Goal: Task Accomplishment & Management: Use online tool/utility

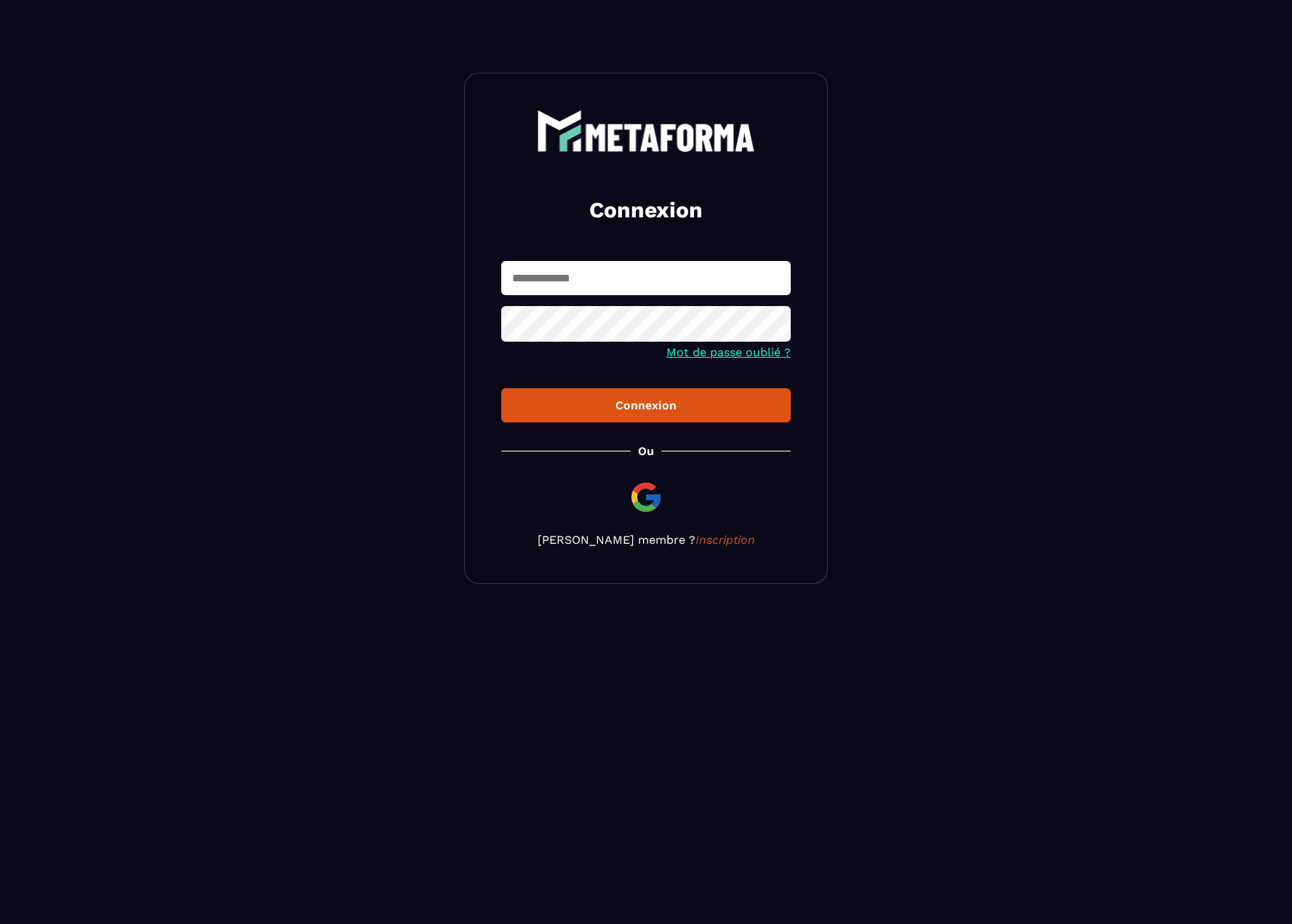
type input "**********"
click at [600, 408] on div "Connexion" at bounding box center [646, 405] width 266 height 14
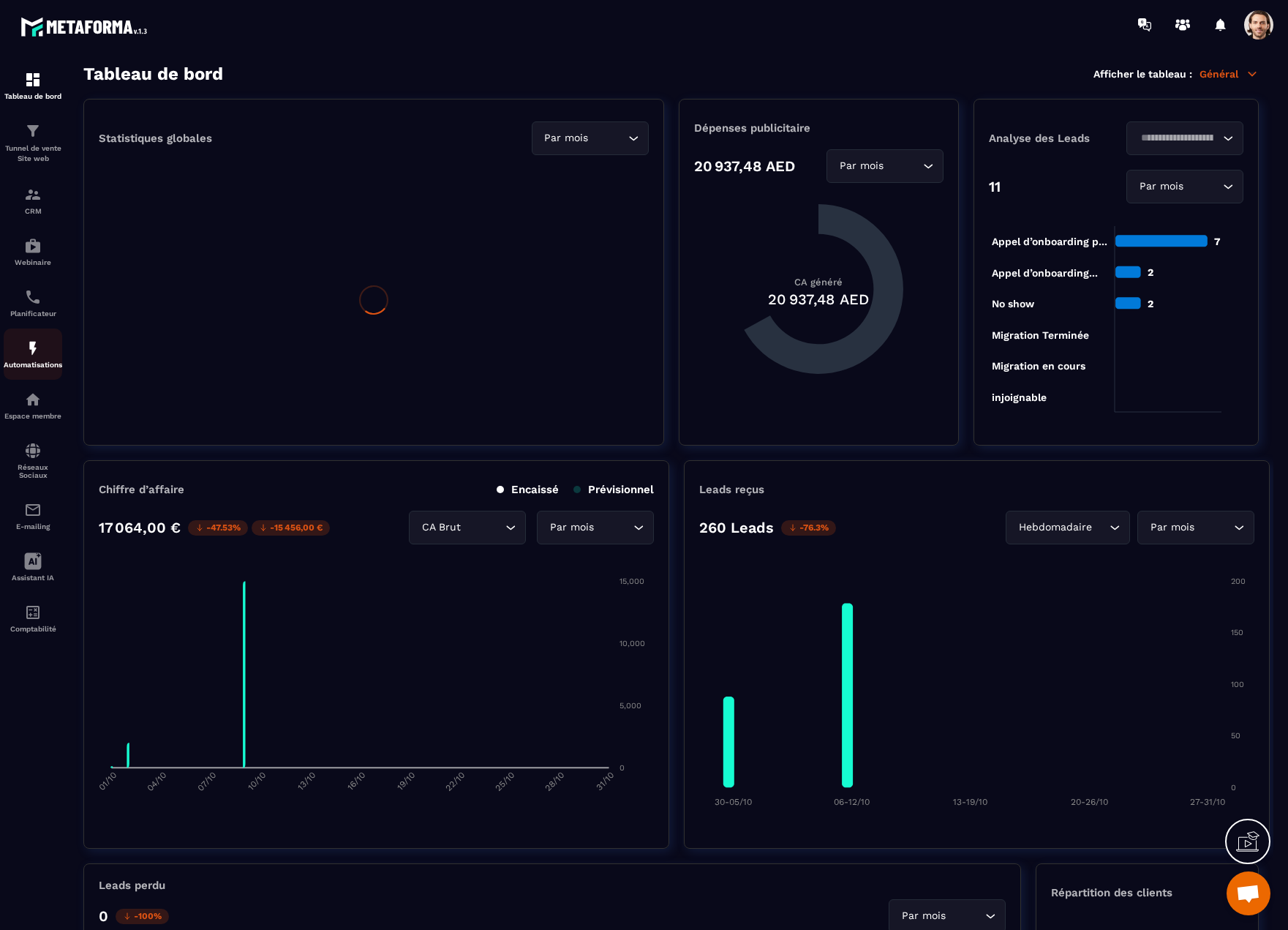
click at [35, 355] on img at bounding box center [33, 349] width 18 height 18
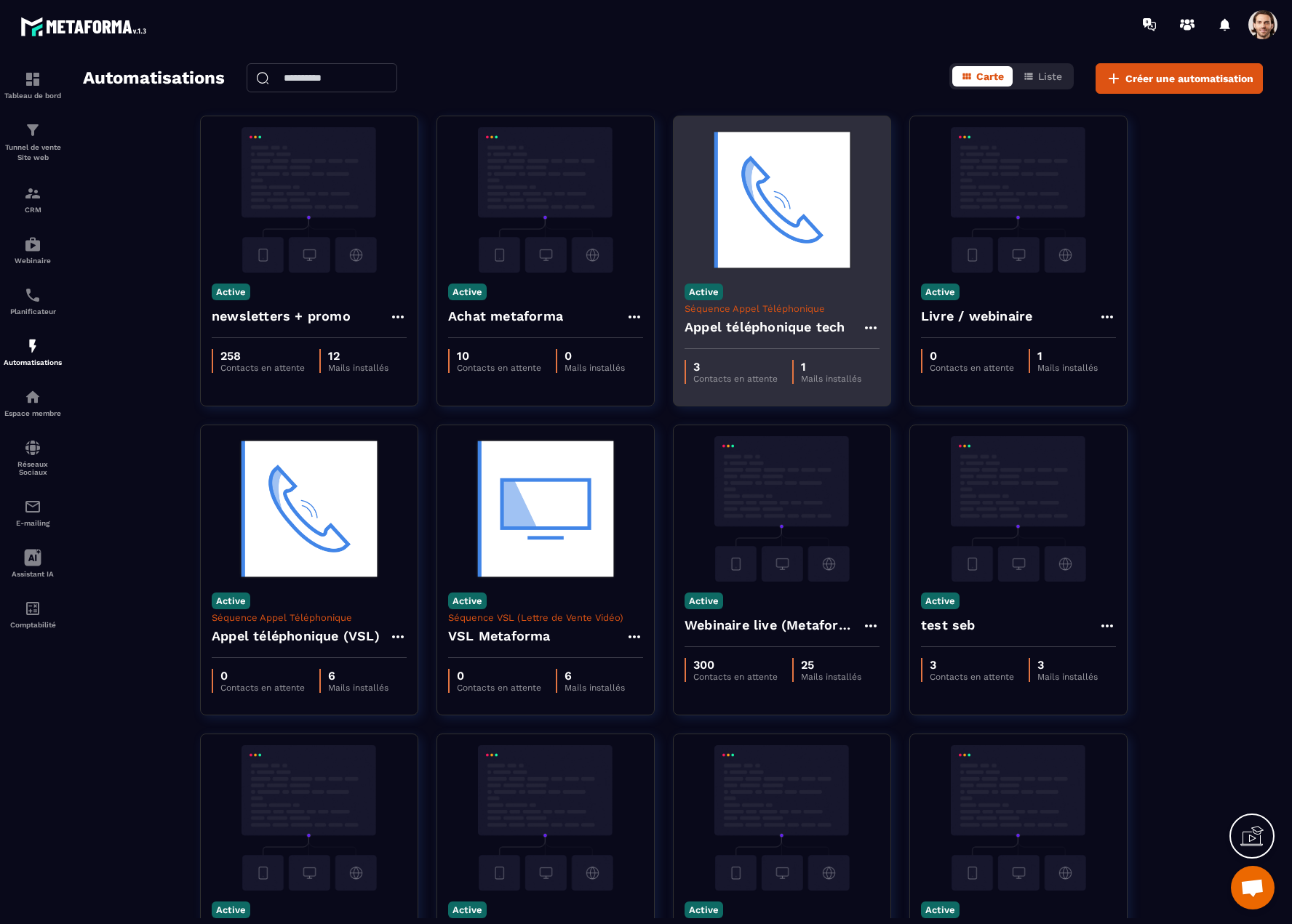
click at [818, 291] on div "Active Séquence Appel Téléphonique Appel téléphonique tech" at bounding box center [782, 310] width 217 height 77
click at [812, 193] on img at bounding box center [782, 200] width 195 height 145
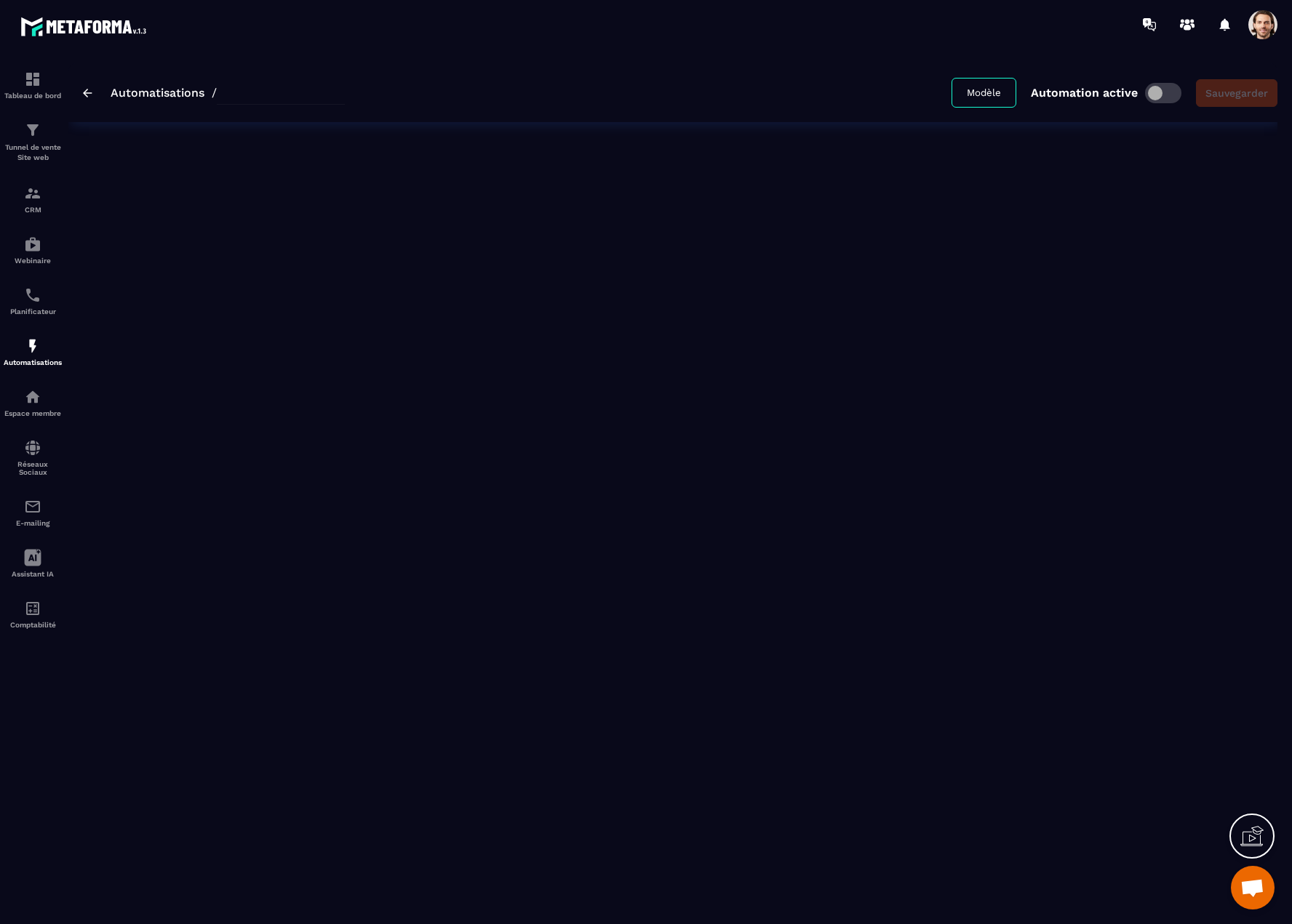
type input "**********"
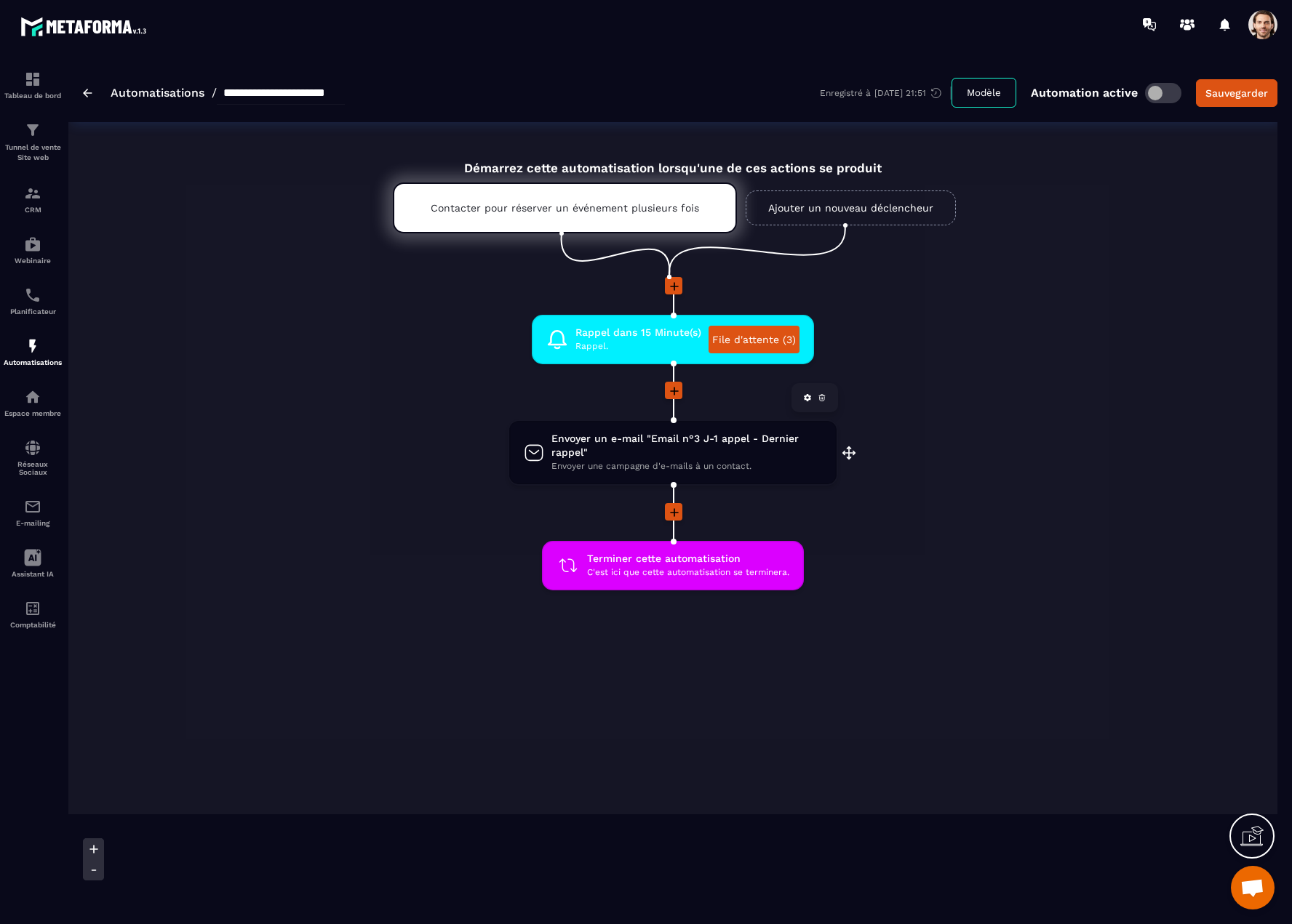
click at [753, 449] on span "Envoyer un e-mail "Email n°3 J-1 appel - Dernier rappel"" at bounding box center [687, 445] width 271 height 27
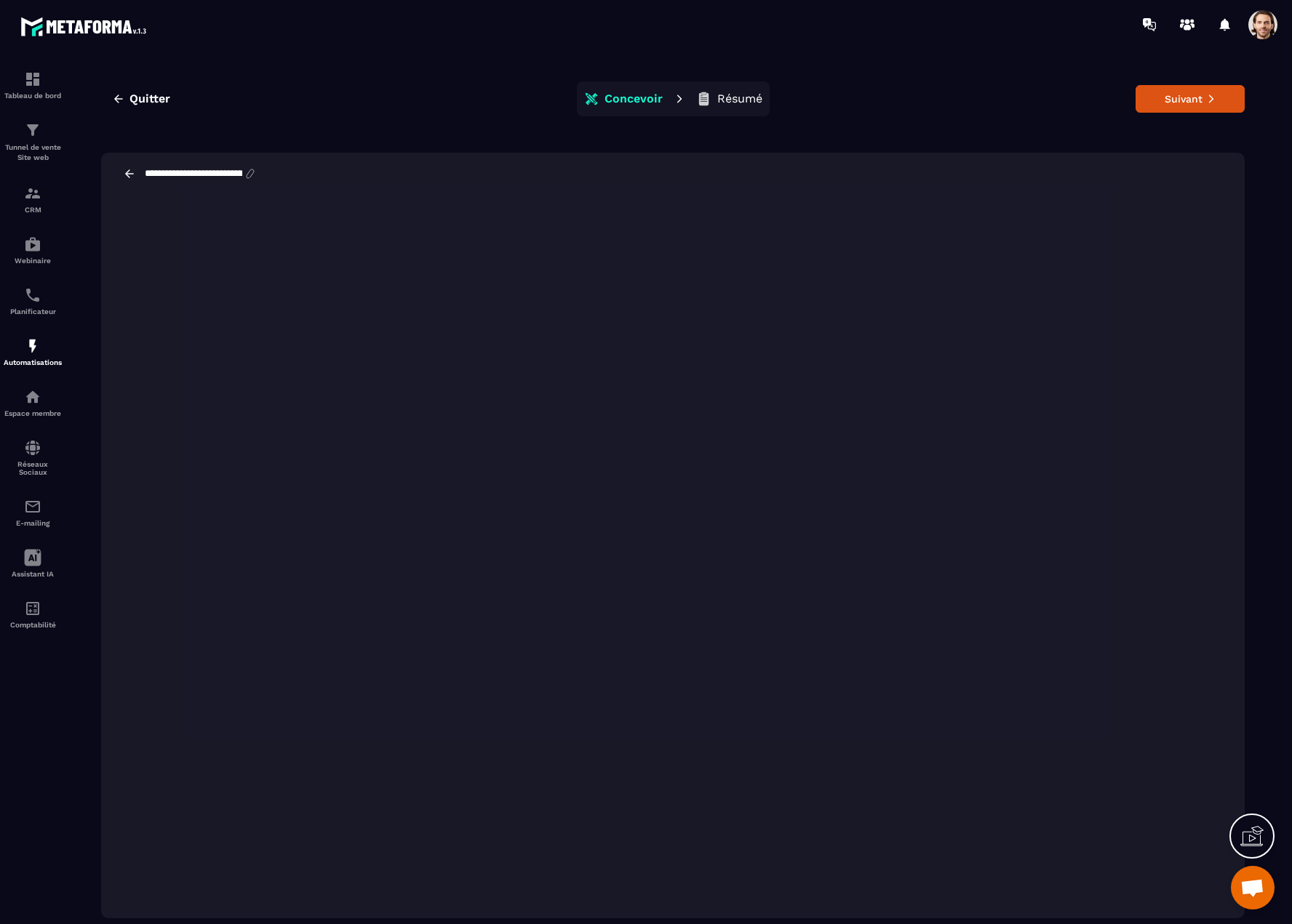
click at [130, 171] on icon at bounding box center [130, 174] width 13 height 13
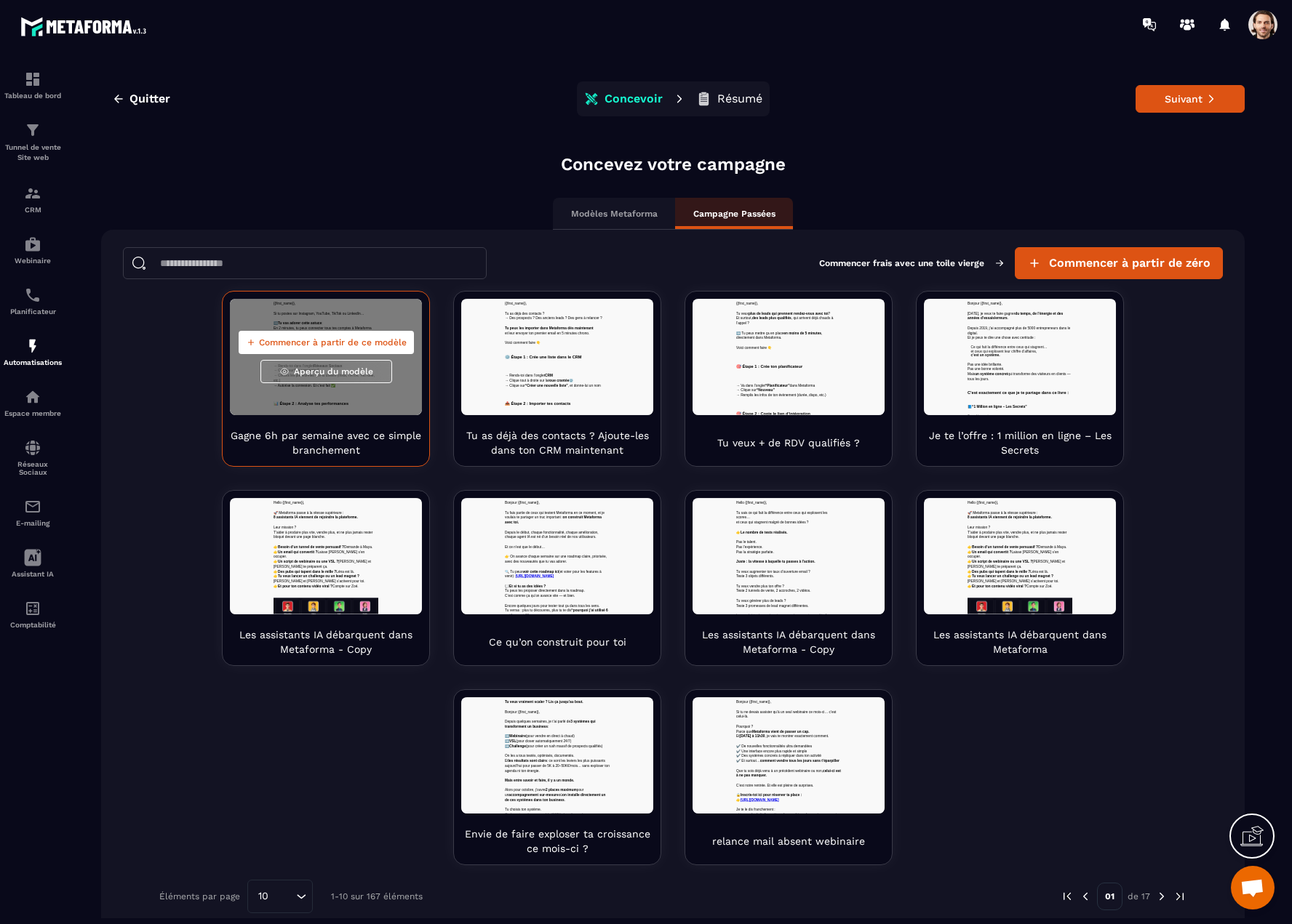
click at [299, 371] on span "Aperçu du modèle" at bounding box center [334, 371] width 79 height 11
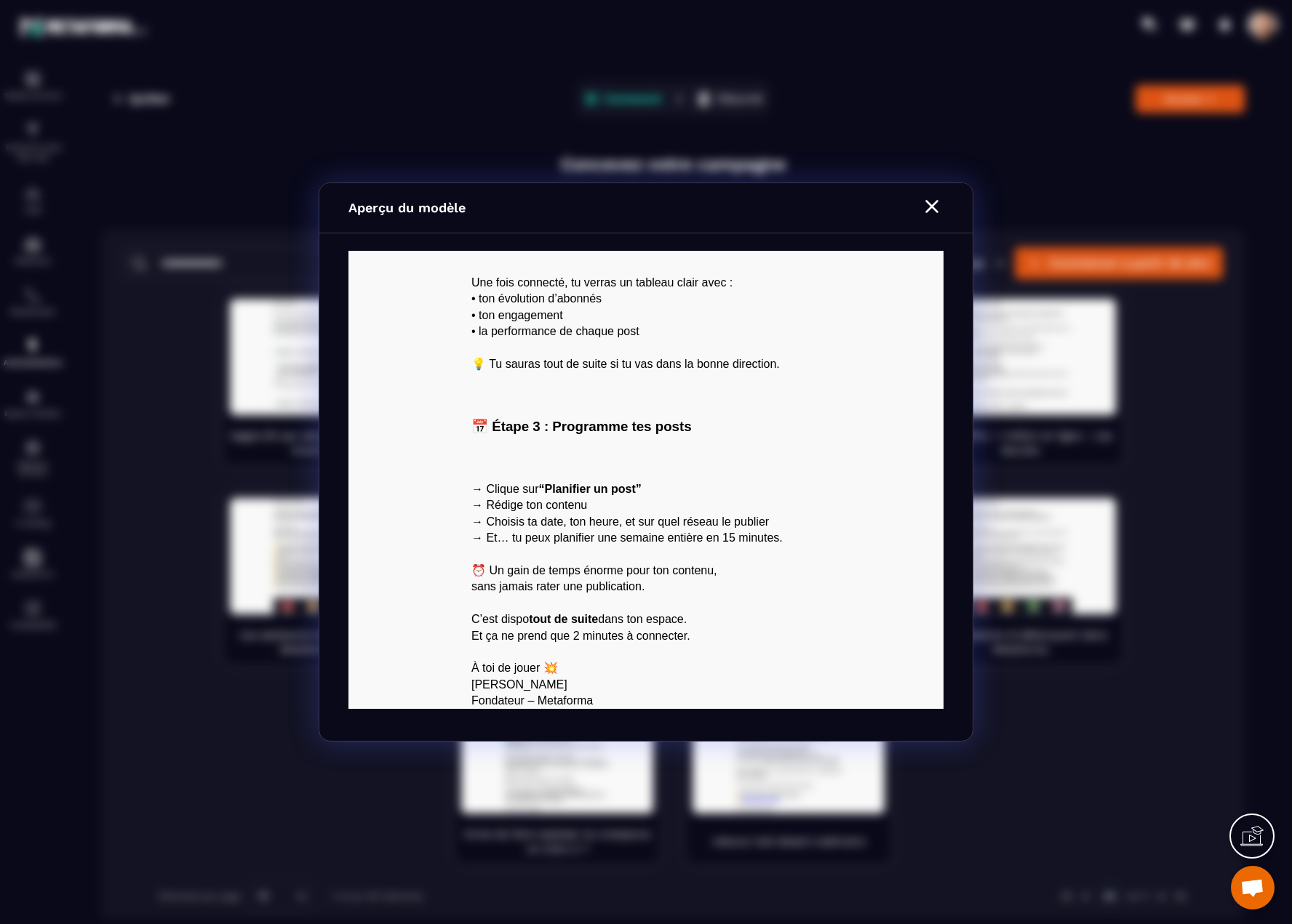
scroll to position [374, 0]
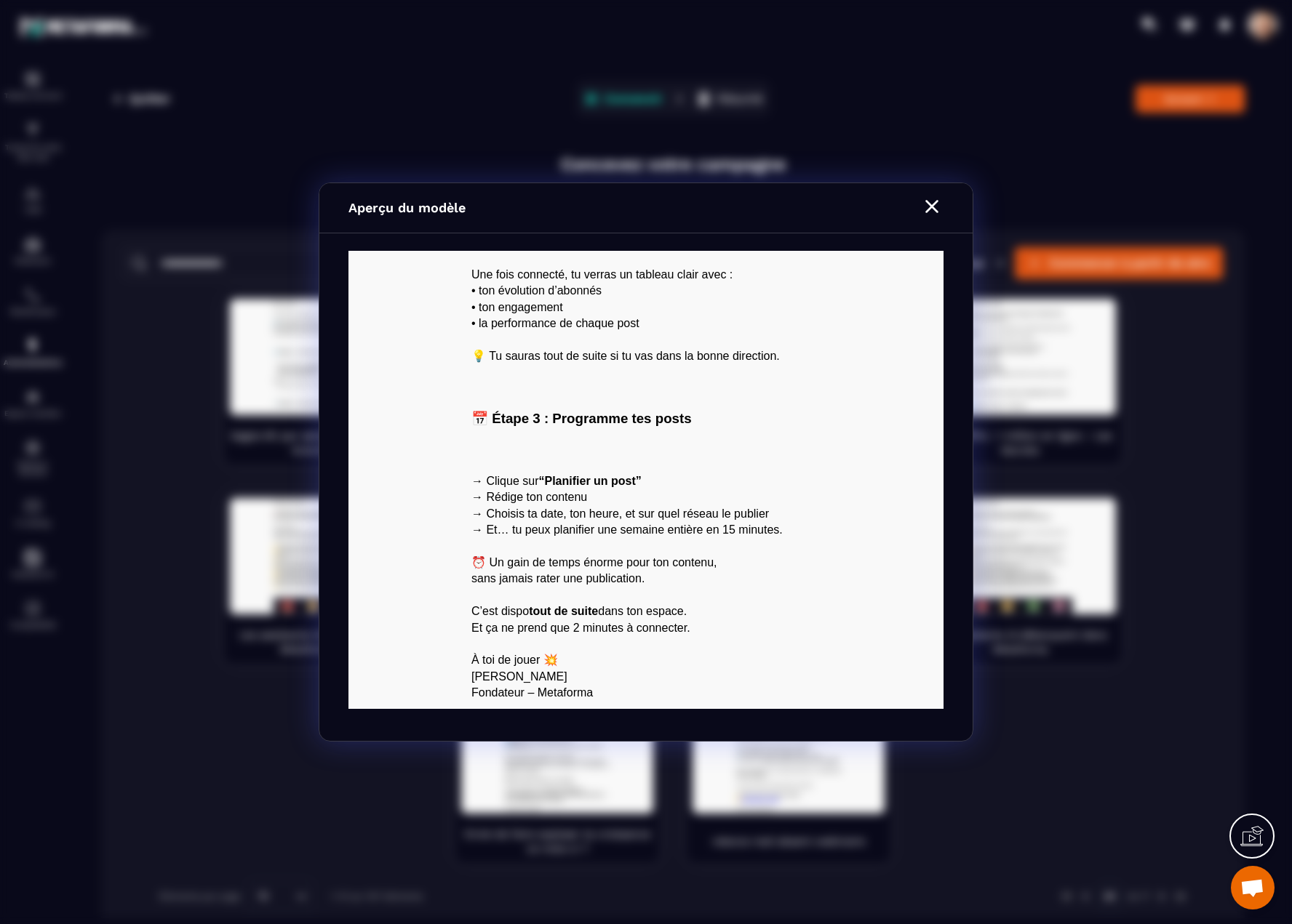
click at [928, 207] on icon "Modal window" at bounding box center [932, 206] width 23 height 23
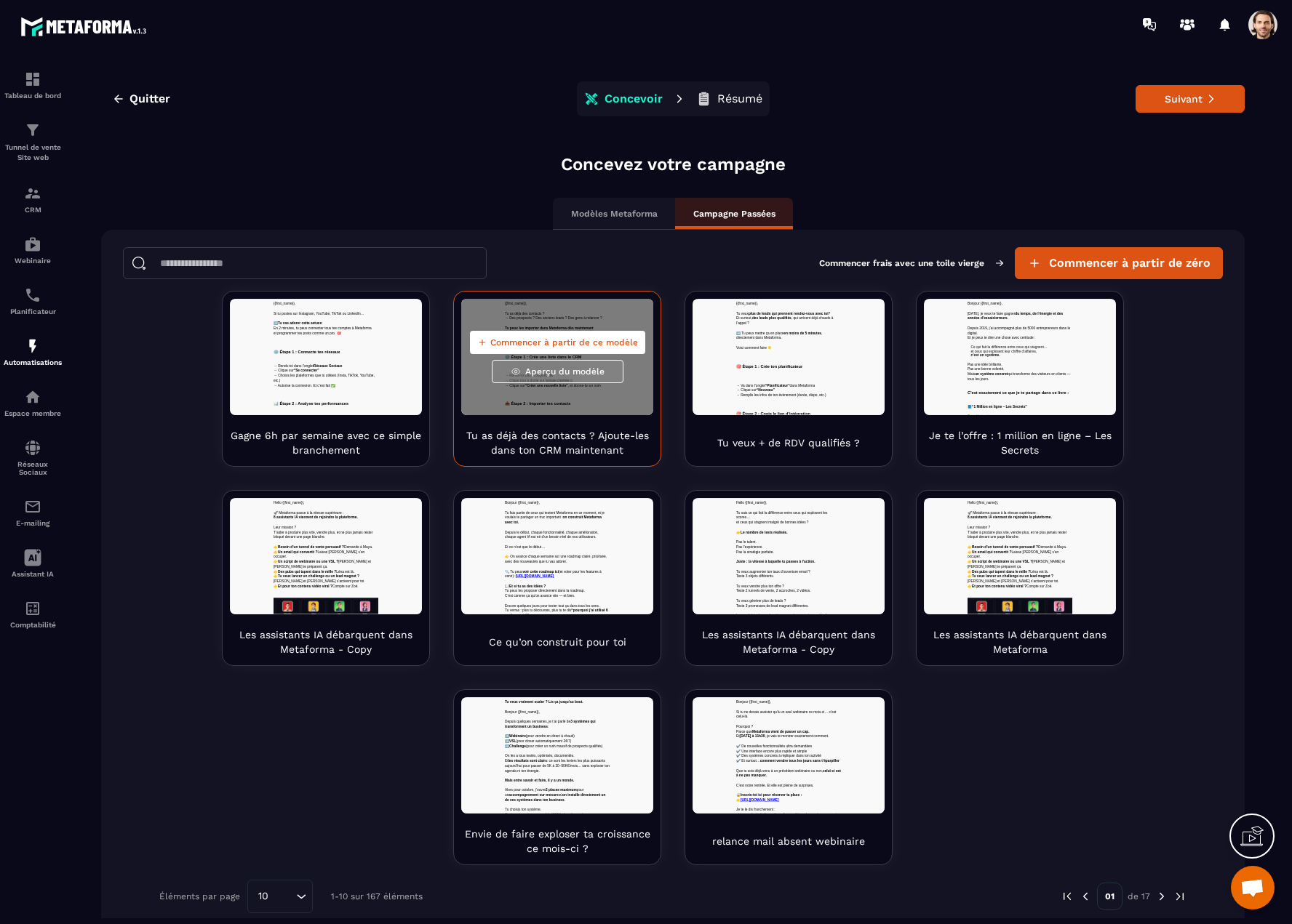
click at [534, 368] on span "Aperçu du modèle" at bounding box center [565, 371] width 79 height 11
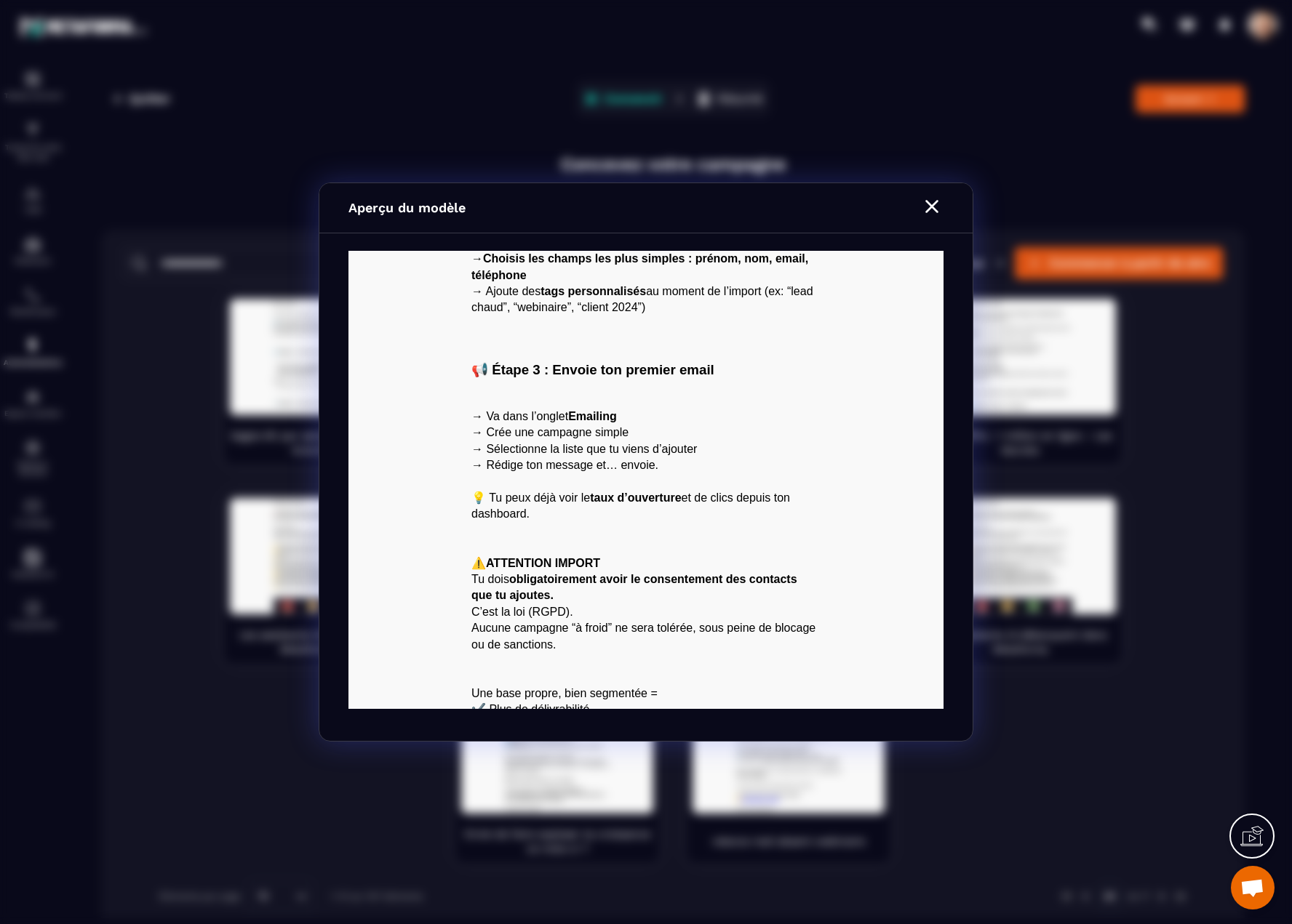
scroll to position [601, 0]
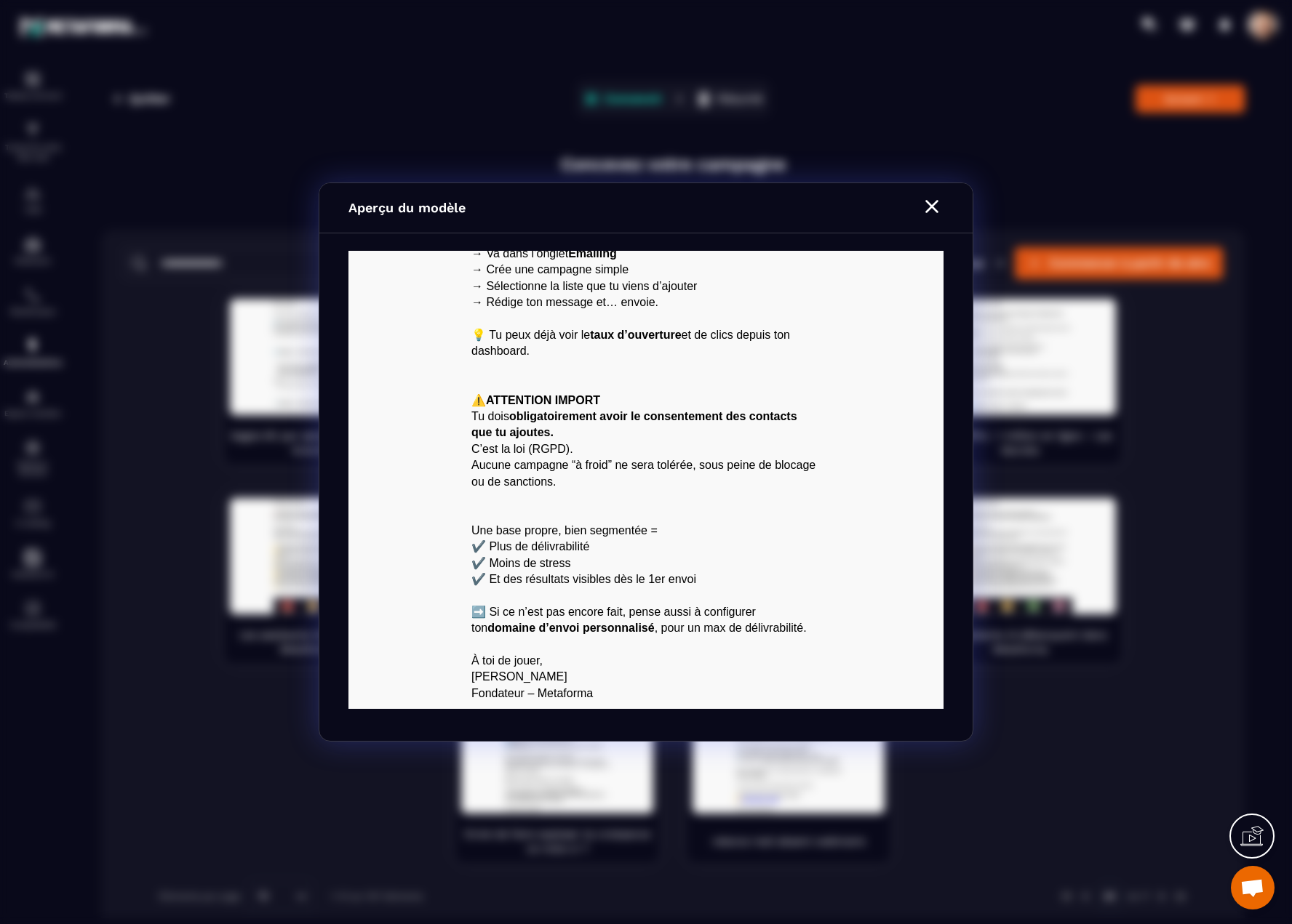
drag, startPoint x: 930, startPoint y: 199, endPoint x: 546, endPoint y: 26, distance: 421.2
click at [930, 199] on icon "Modal window" at bounding box center [932, 206] width 23 height 23
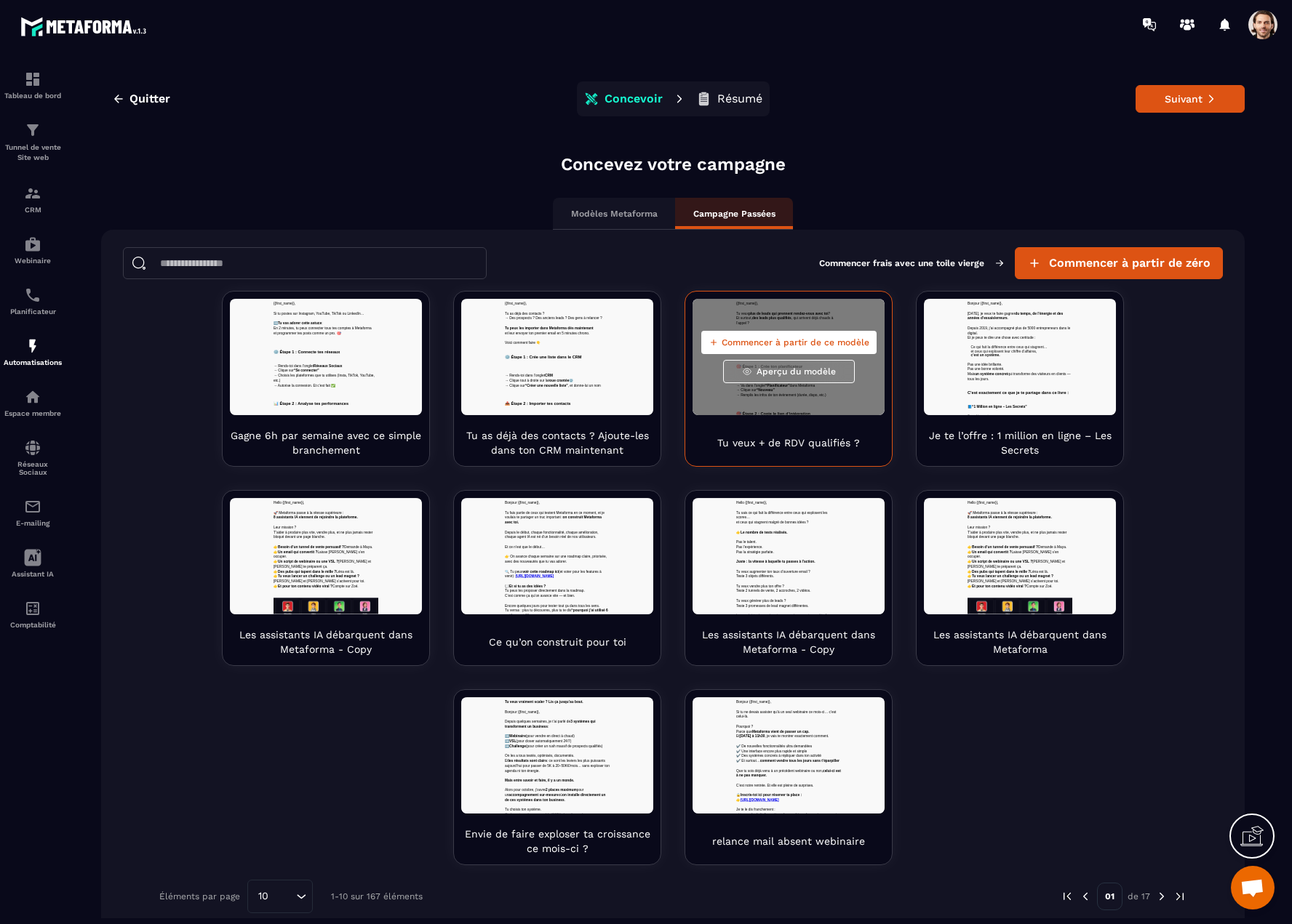
click at [777, 375] on span "Aperçu du modèle" at bounding box center [796, 371] width 79 height 11
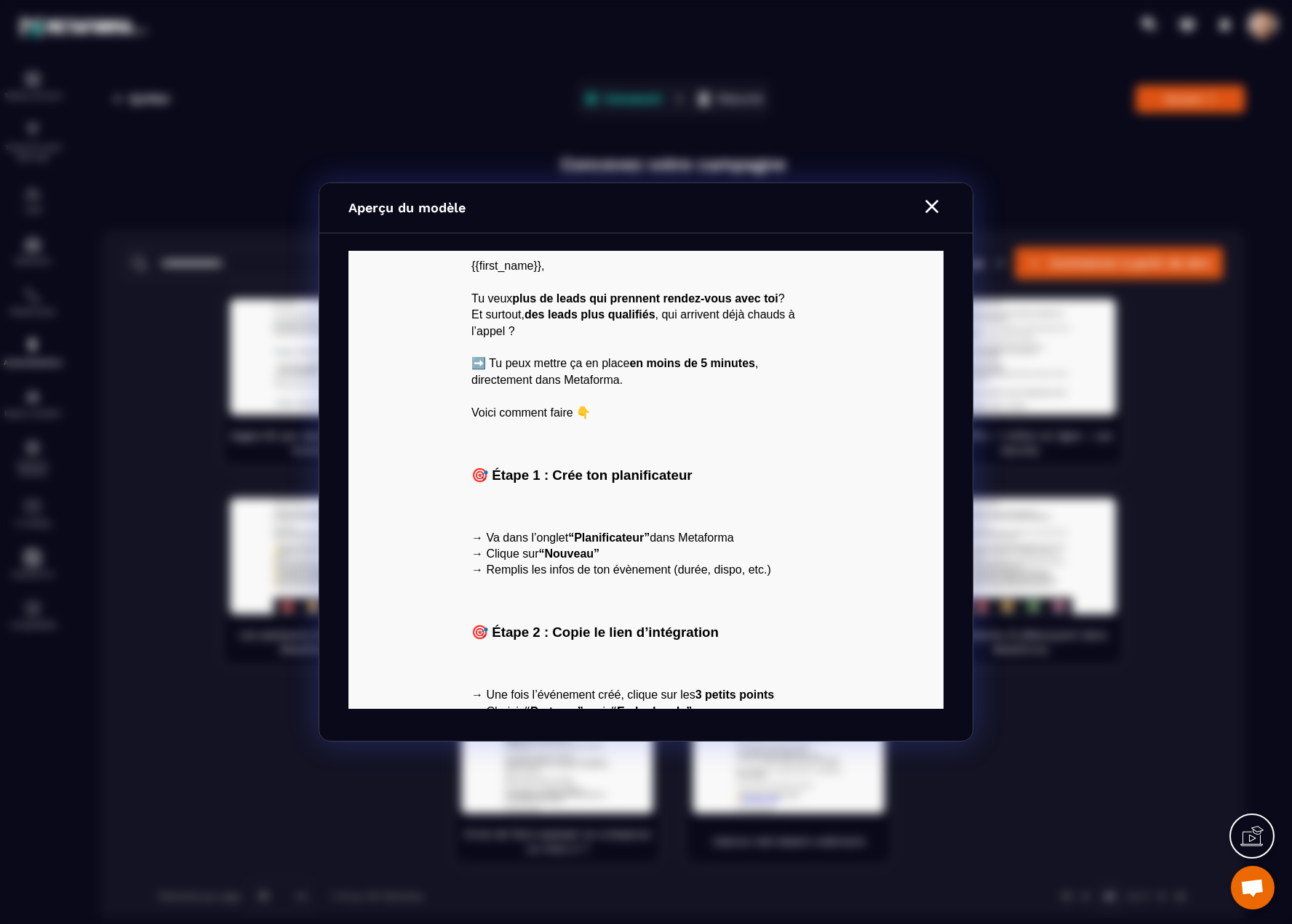
scroll to position [336, 0]
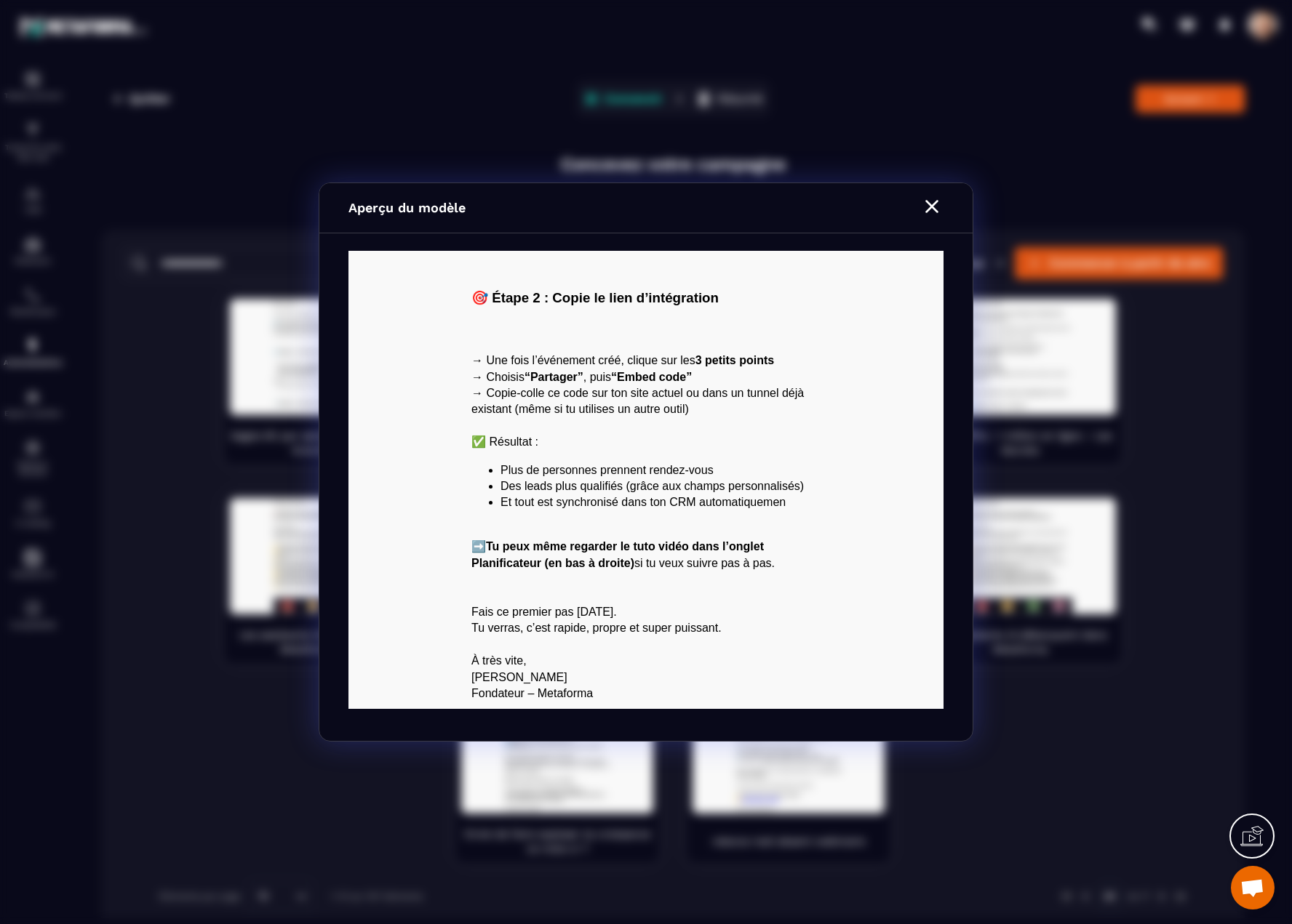
click at [929, 213] on icon "Modal window" at bounding box center [932, 206] width 23 height 23
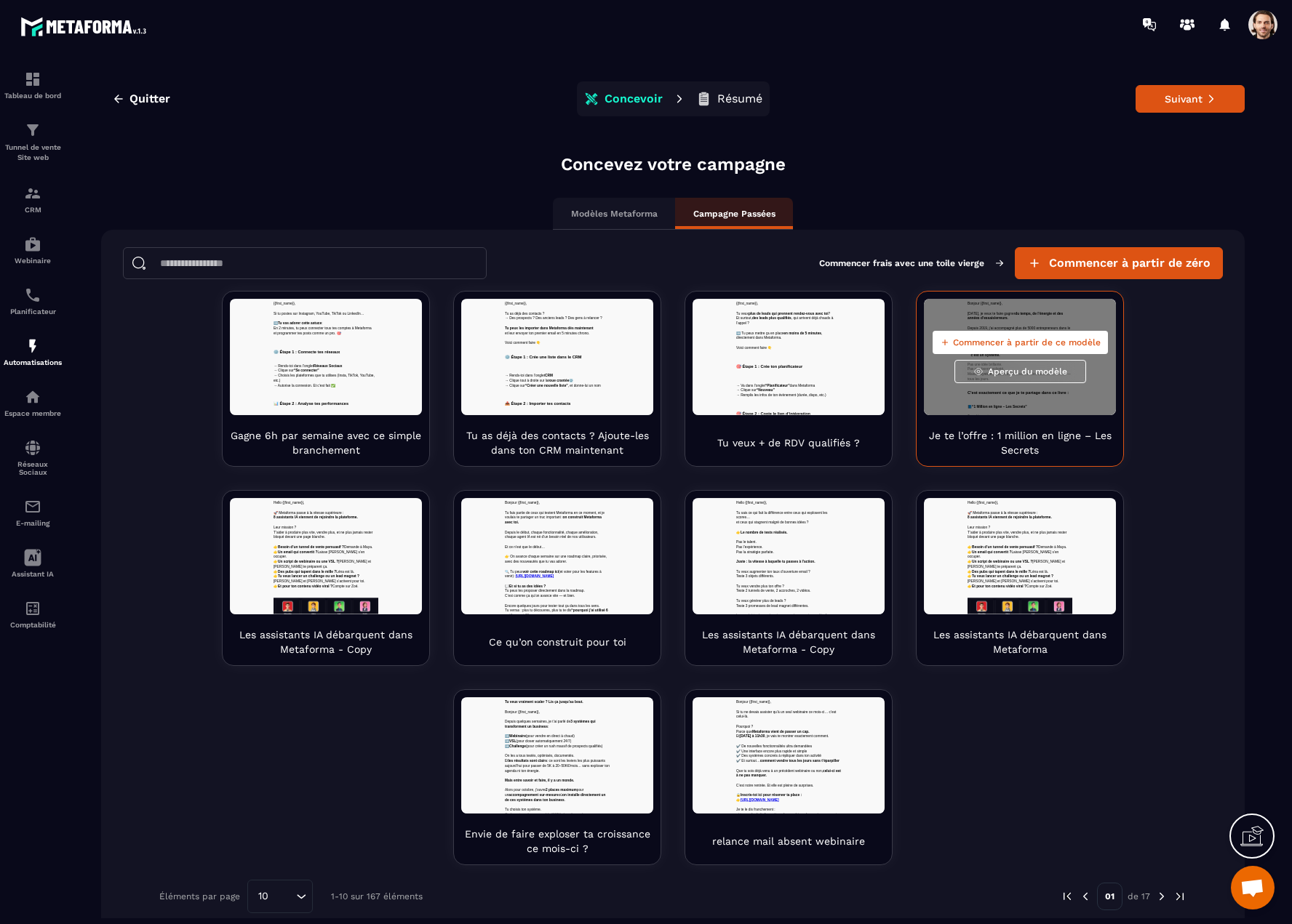
click at [1000, 376] on span "Aperçu du modèle" at bounding box center [1027, 371] width 79 height 11
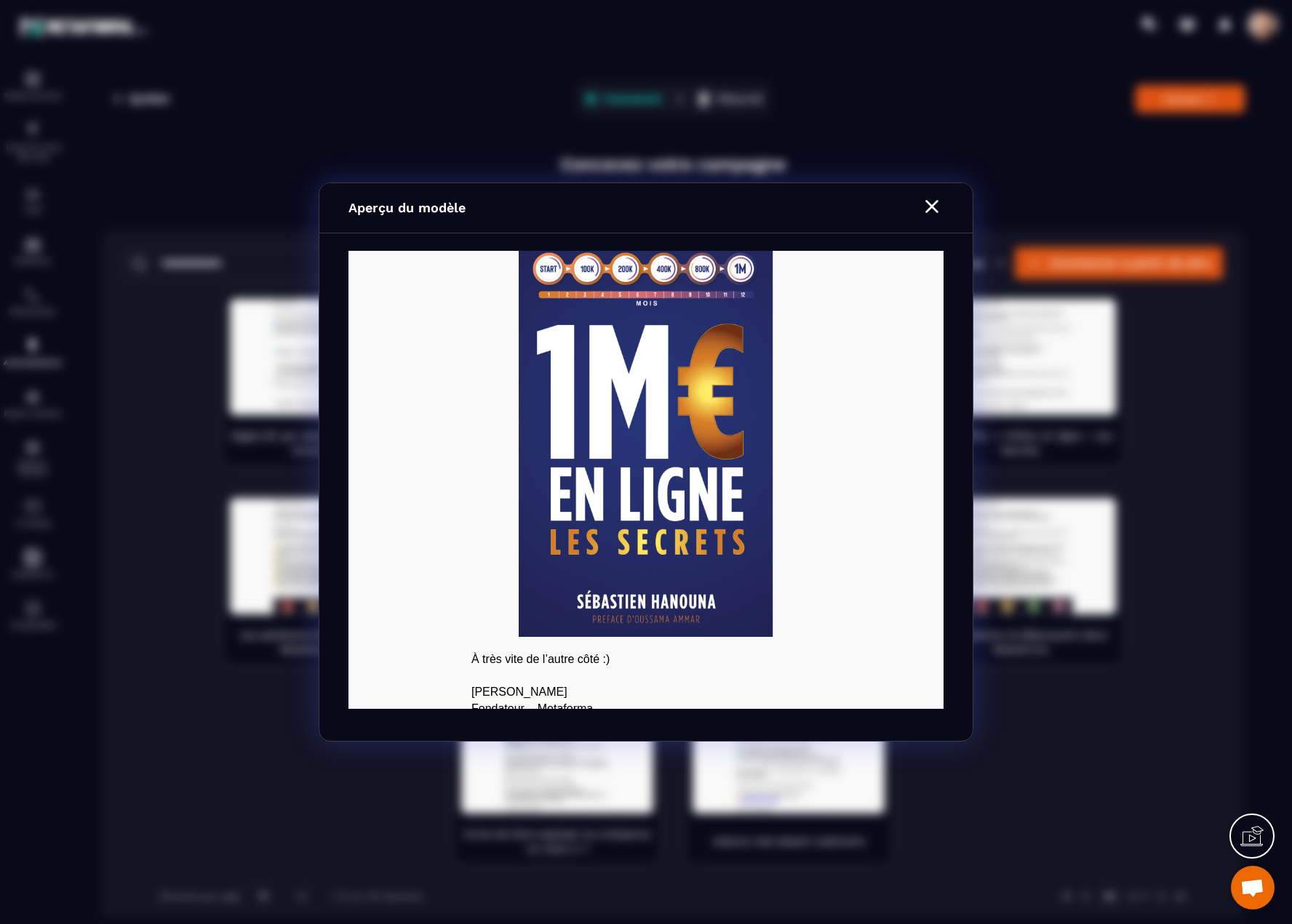
scroll to position [841, 0]
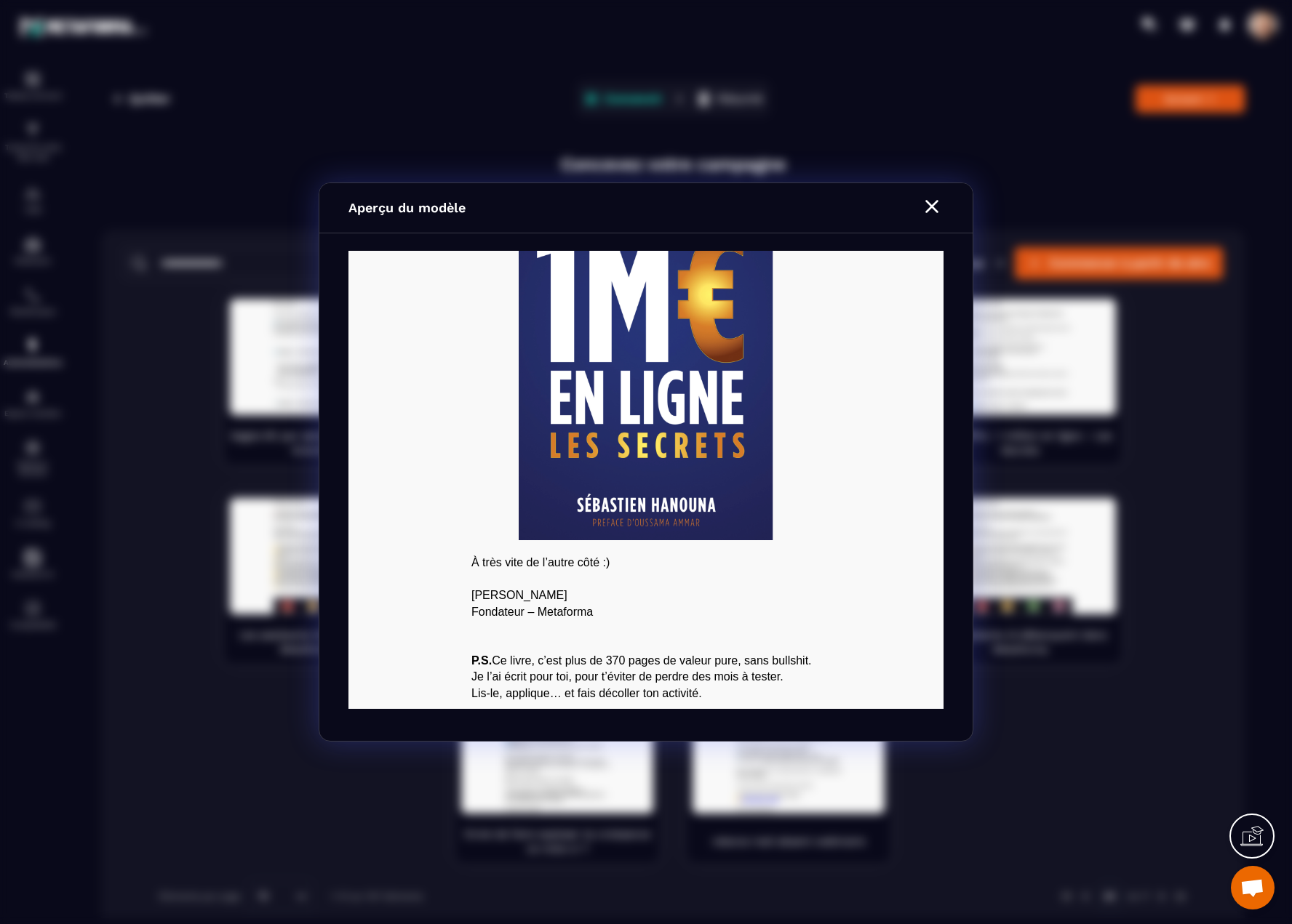
drag, startPoint x: 930, startPoint y: 206, endPoint x: 313, endPoint y: 176, distance: 617.7
click at [930, 206] on icon "Modal window" at bounding box center [932, 206] width 23 height 23
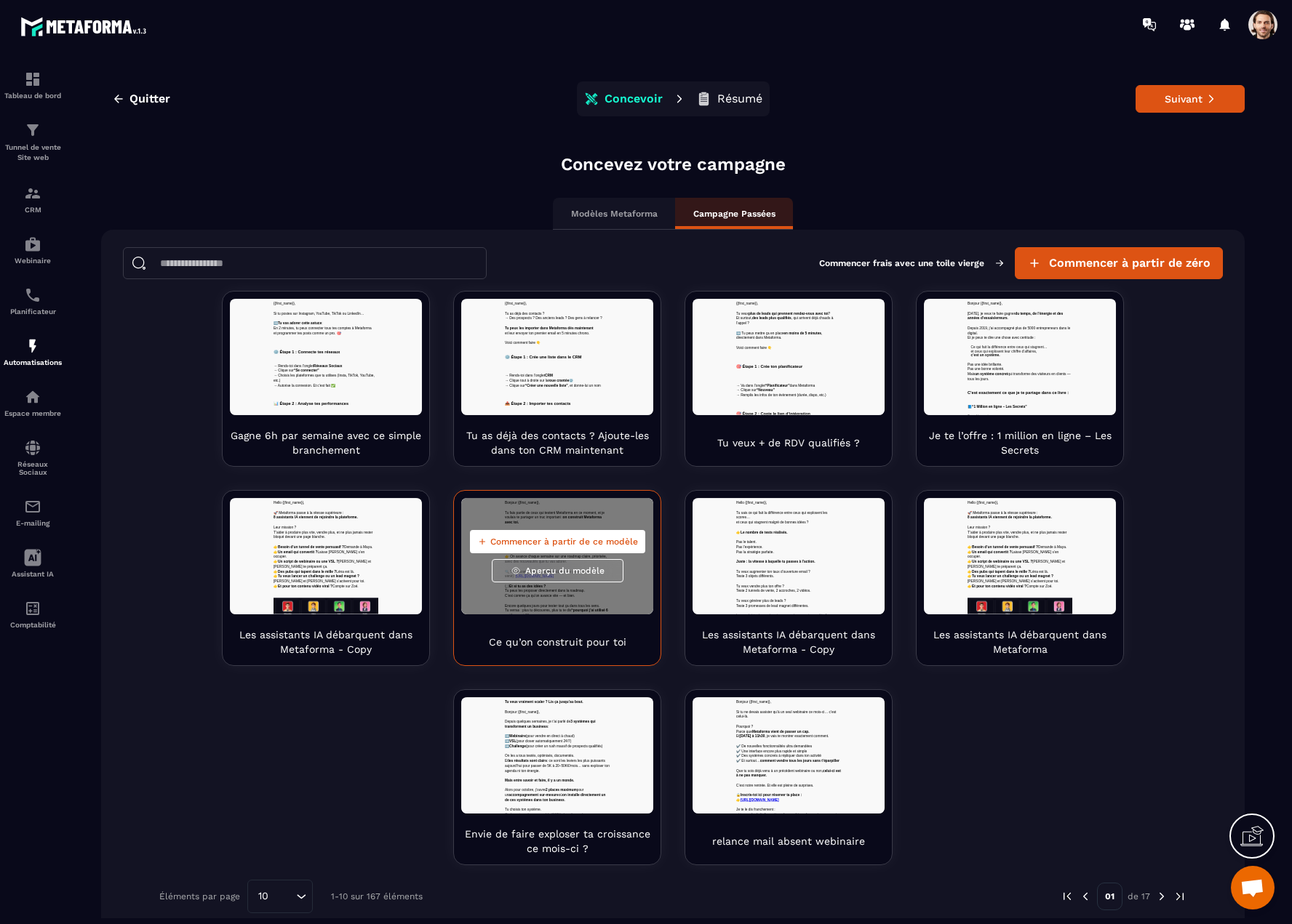
click at [563, 575] on span "Aperçu du modèle" at bounding box center [565, 570] width 79 height 11
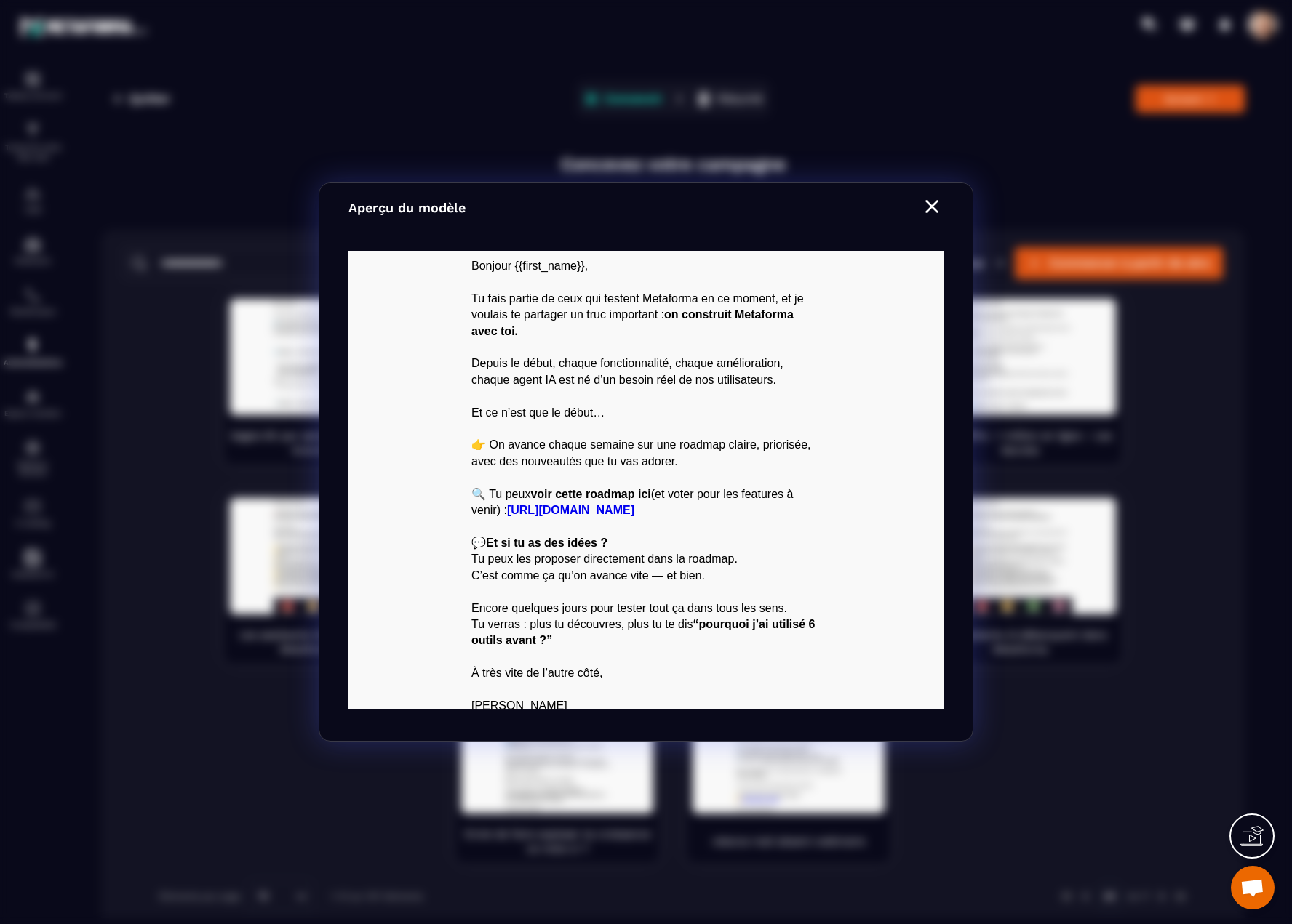
scroll to position [62, 0]
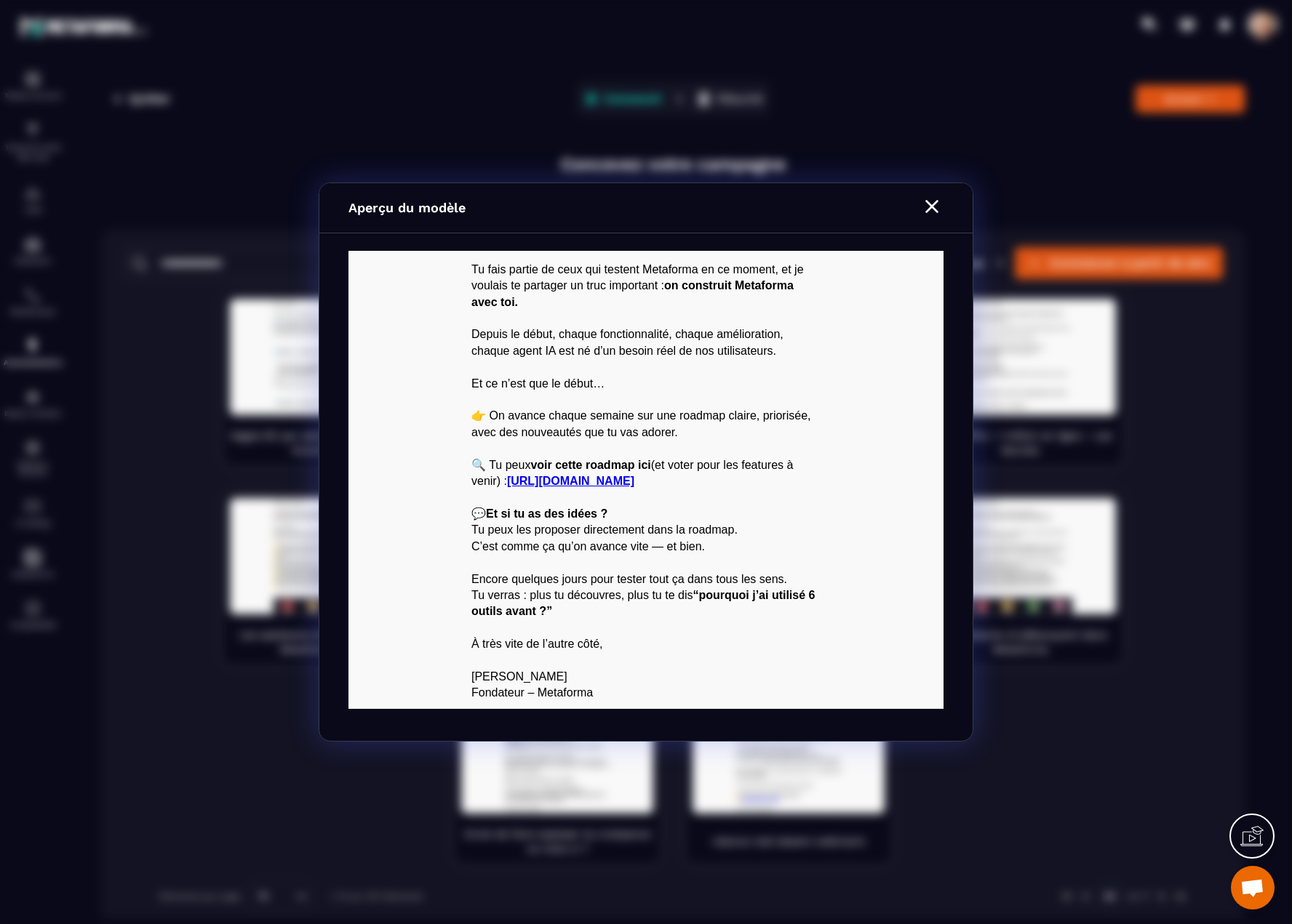
drag, startPoint x: 938, startPoint y: 205, endPoint x: 559, endPoint y: 35, distance: 415.4
click at [938, 205] on icon "Modal window" at bounding box center [932, 206] width 23 height 23
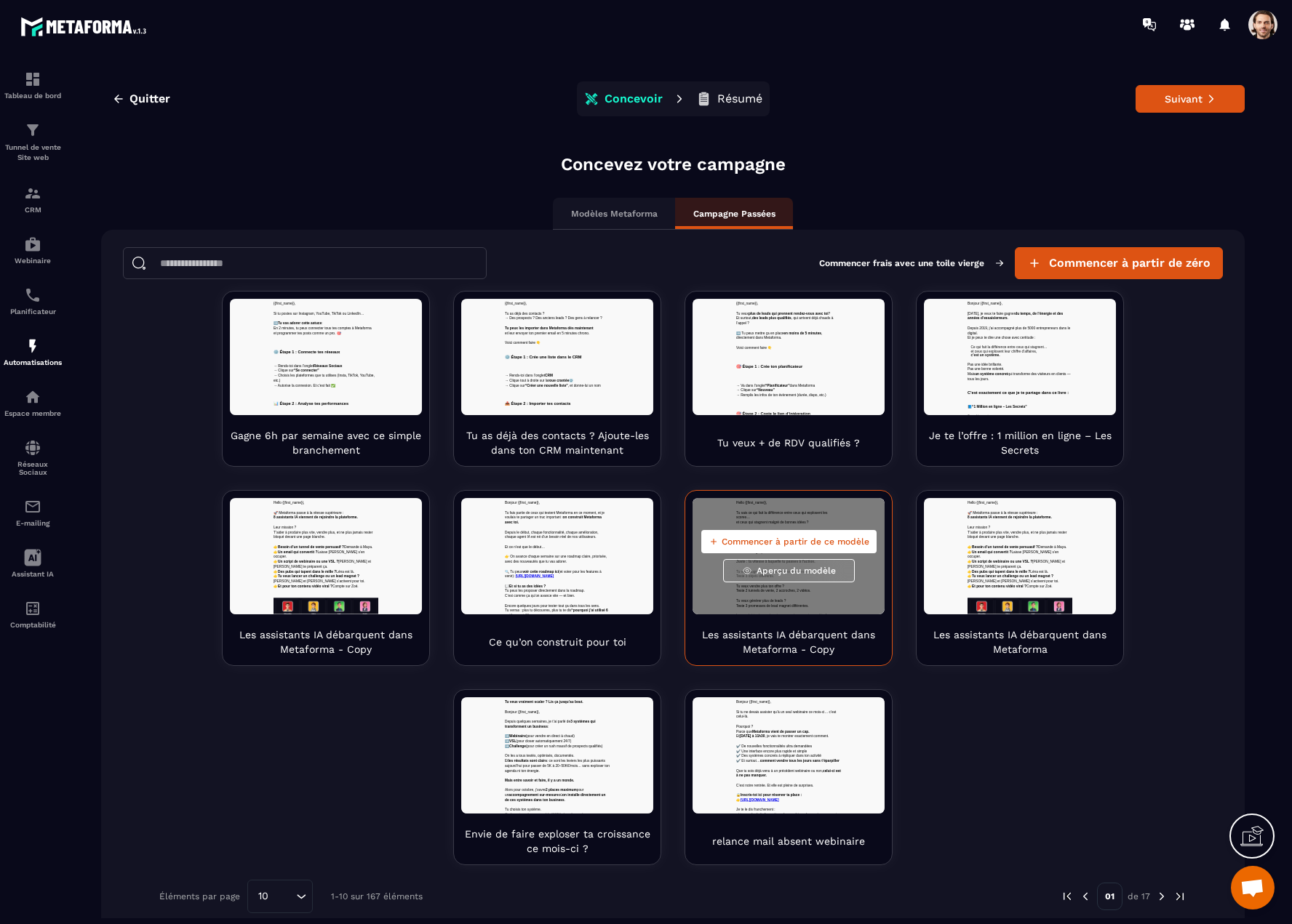
click at [795, 570] on span "Aperçu du modèle" at bounding box center [796, 570] width 79 height 11
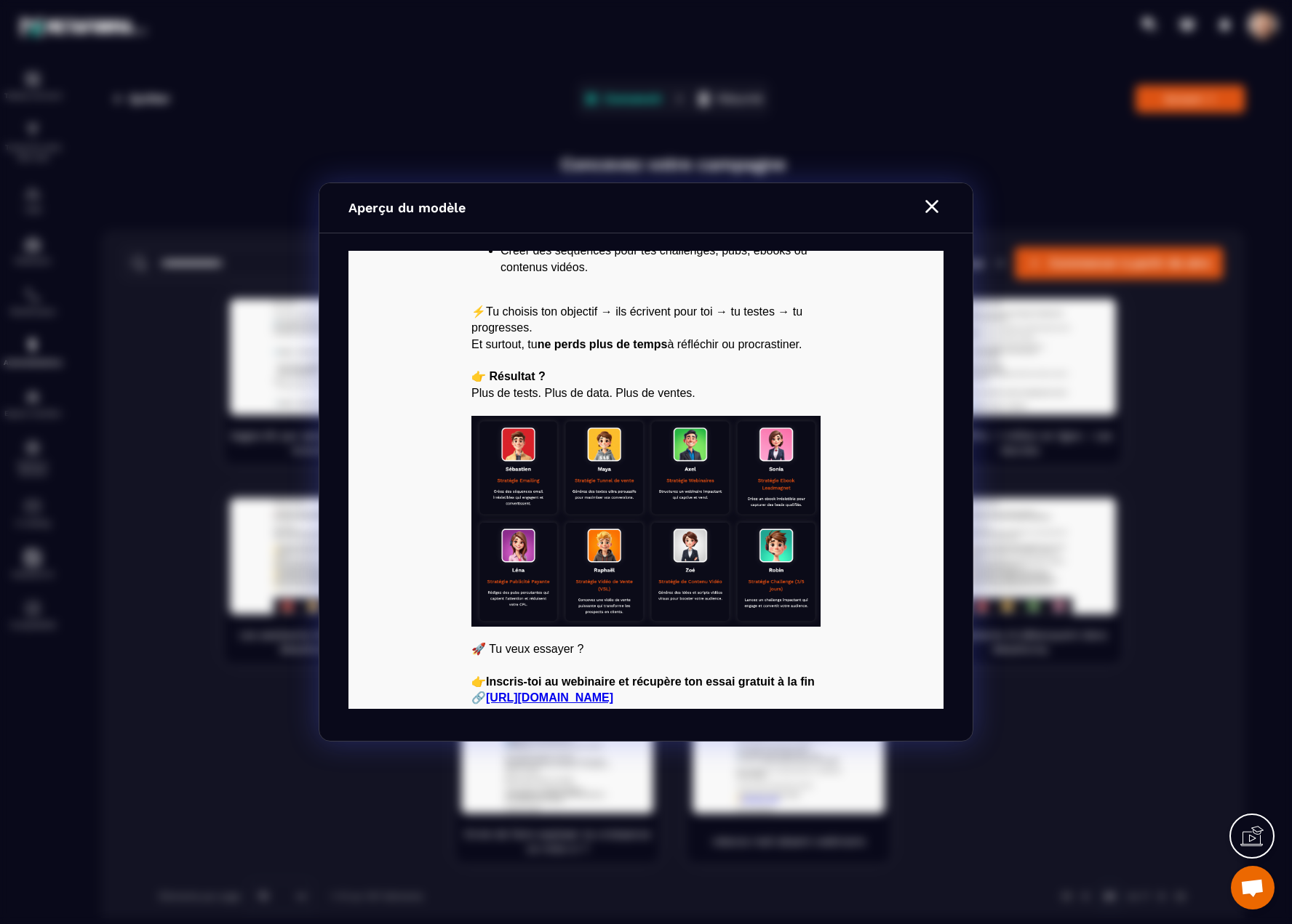
scroll to position [781, 0]
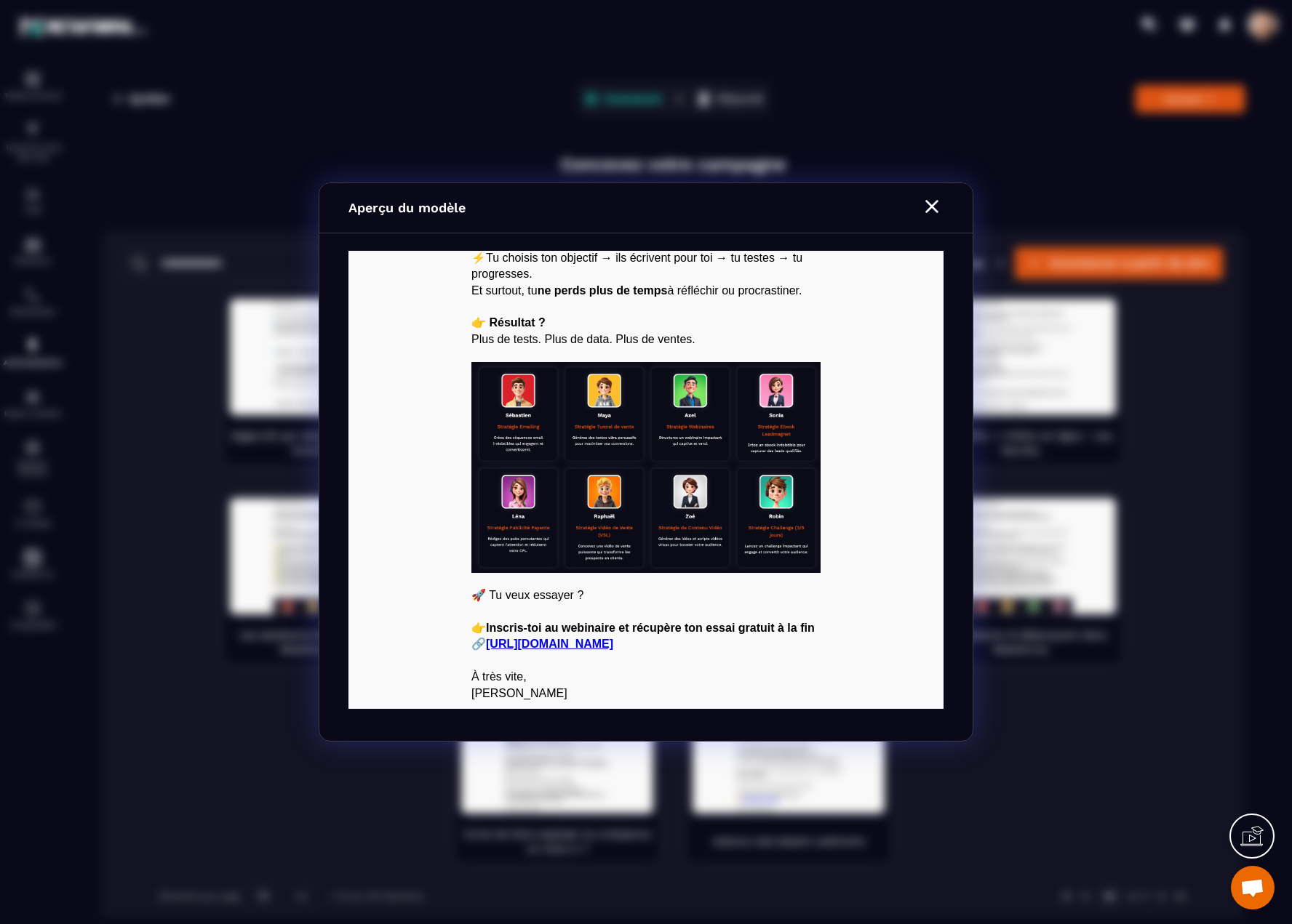
click at [923, 208] on icon "Modal window" at bounding box center [932, 206] width 23 height 23
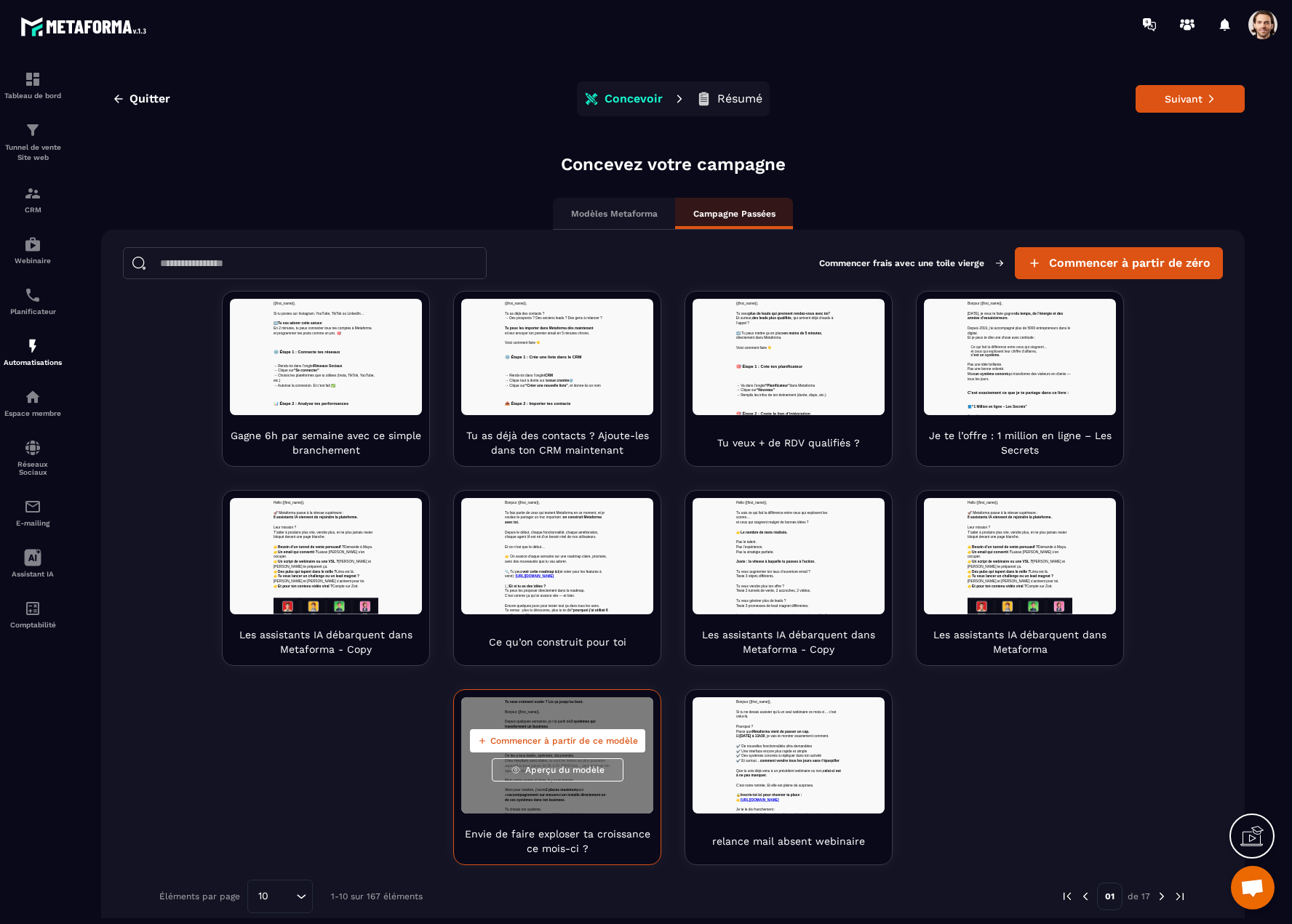
click at [558, 766] on span "Aperçu du modèle" at bounding box center [565, 769] width 79 height 11
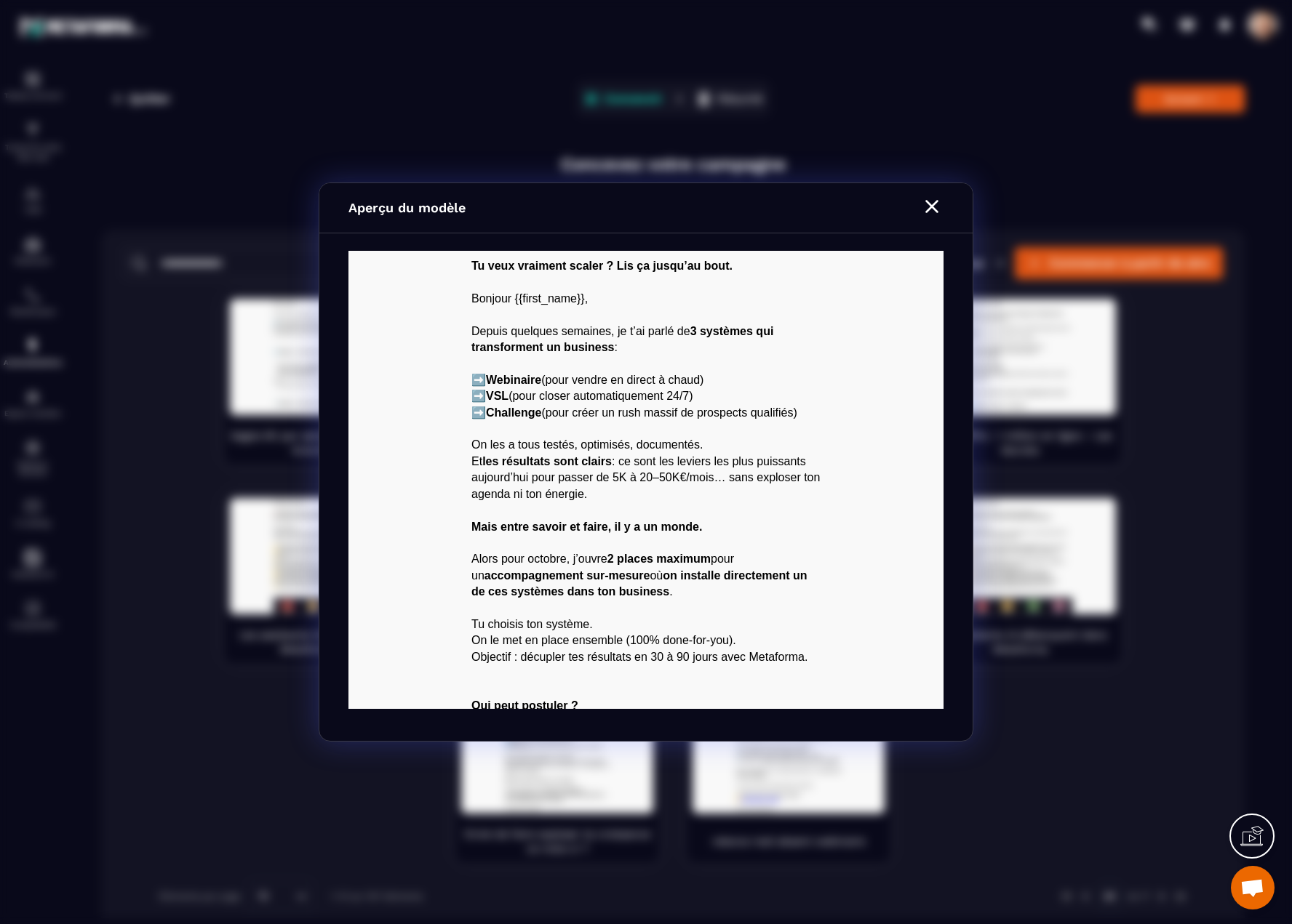
scroll to position [289, 0]
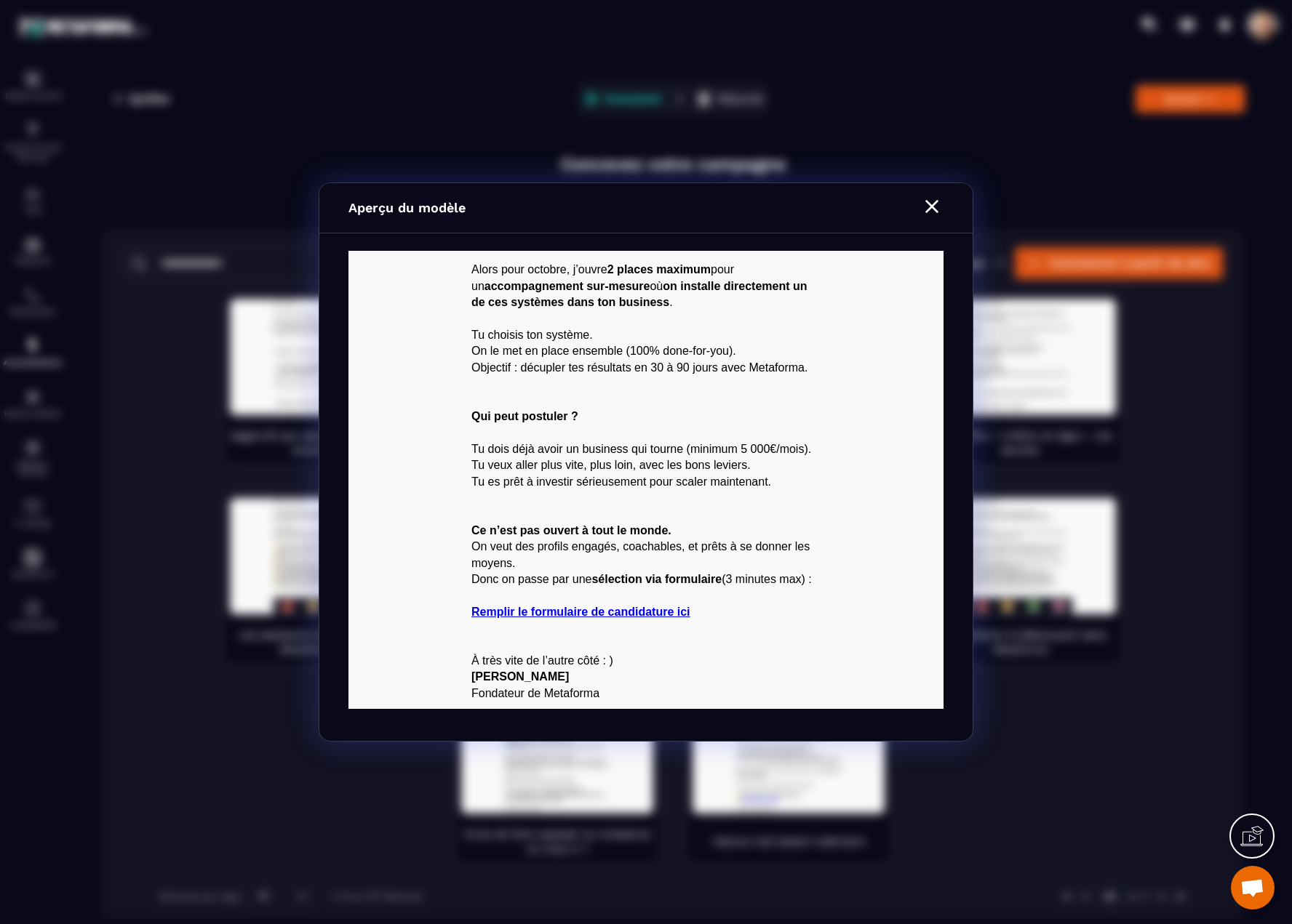
click at [928, 206] on icon "Modal window" at bounding box center [932, 206] width 23 height 23
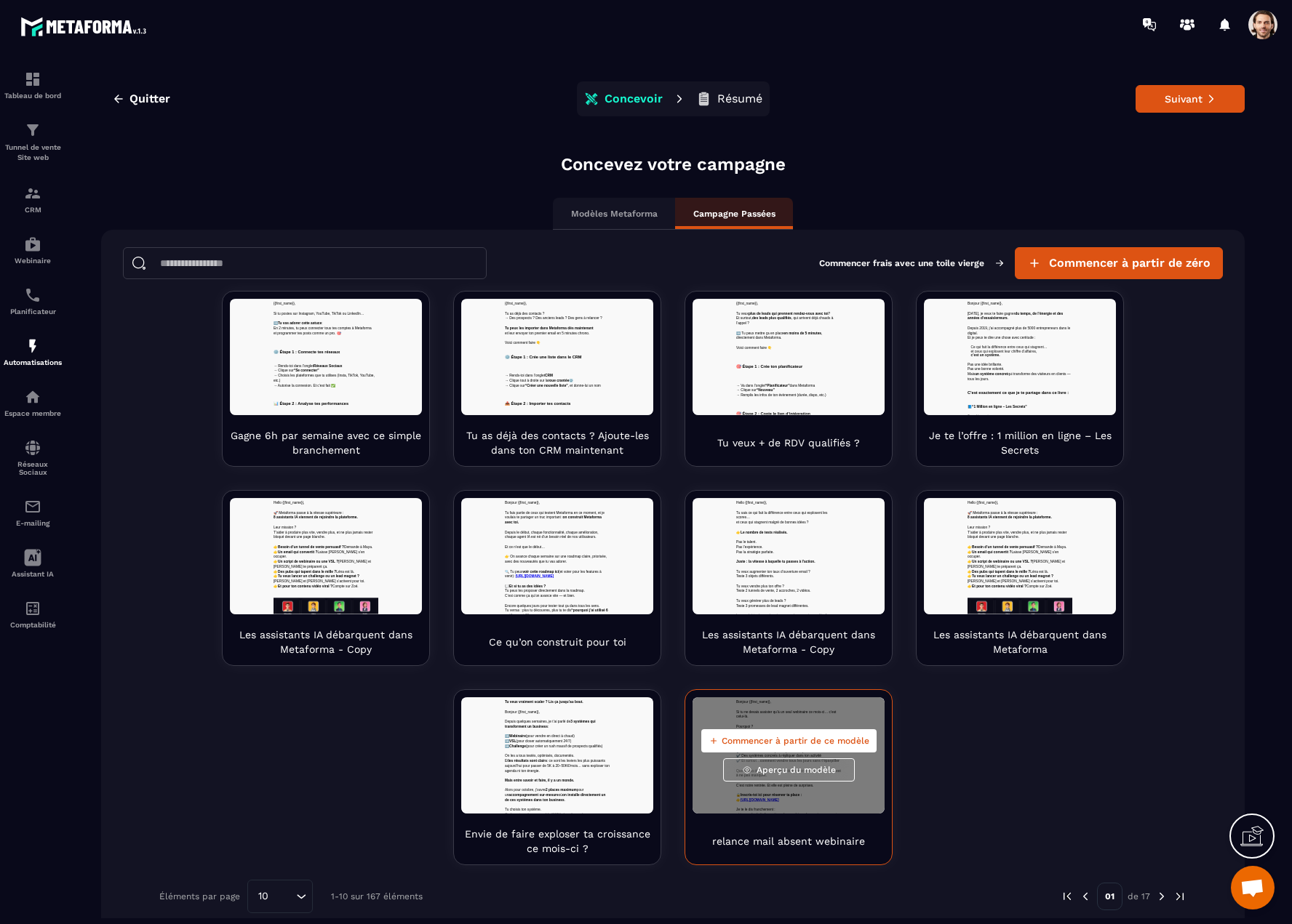
click at [776, 774] on span "Aperçu du modèle" at bounding box center [796, 769] width 79 height 11
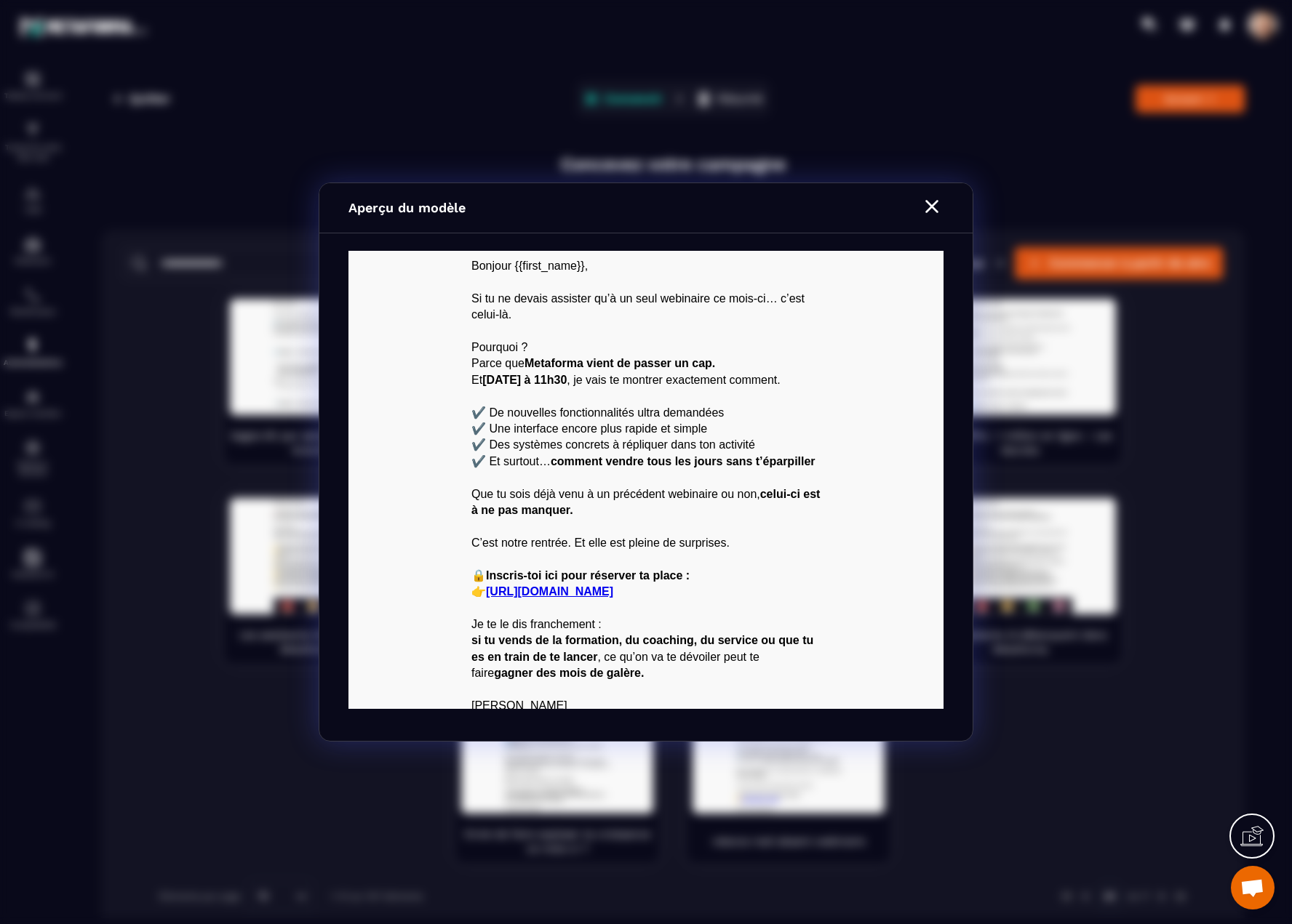
scroll to position [29, 0]
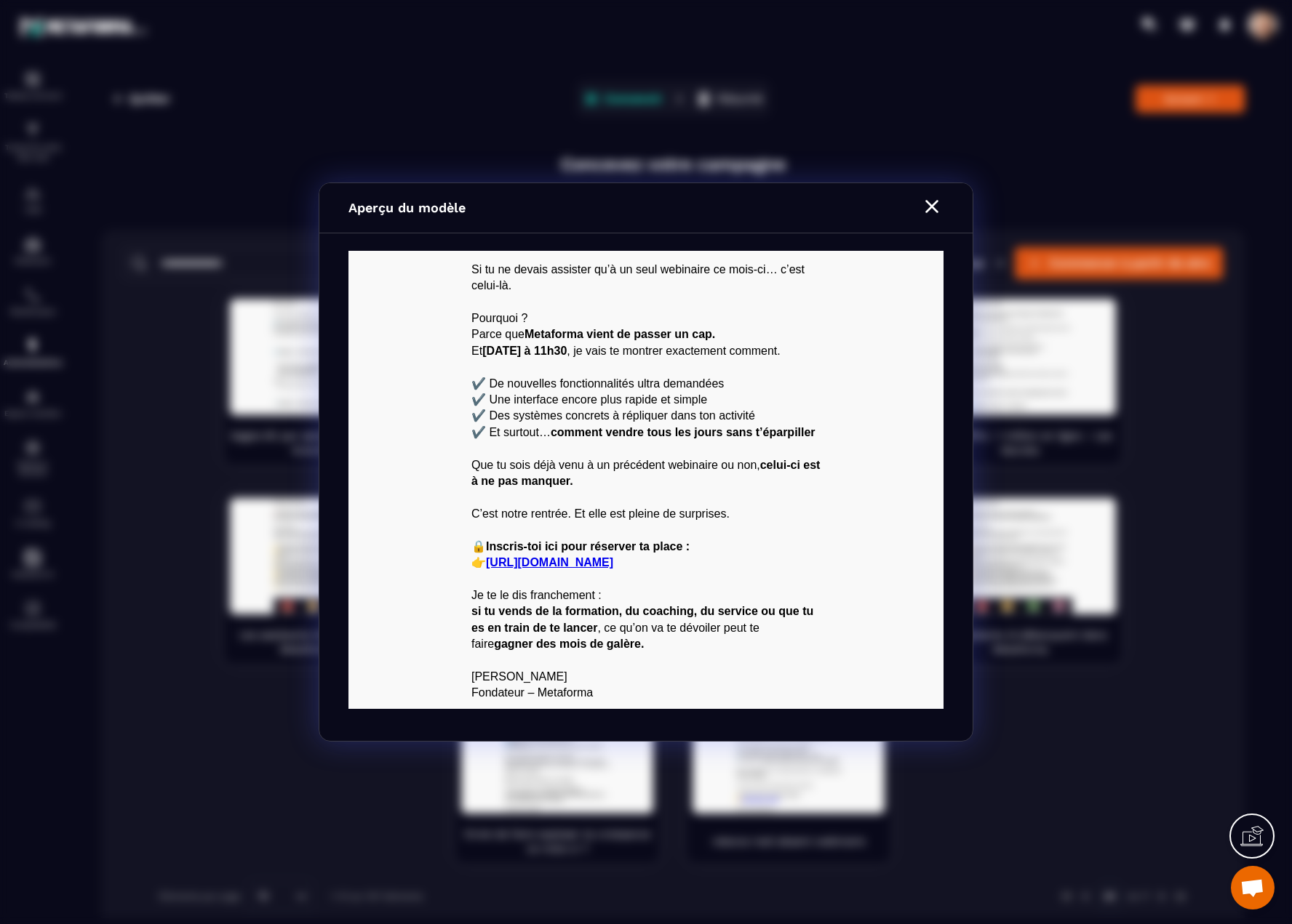
click at [928, 212] on icon "Modal window" at bounding box center [932, 206] width 23 height 23
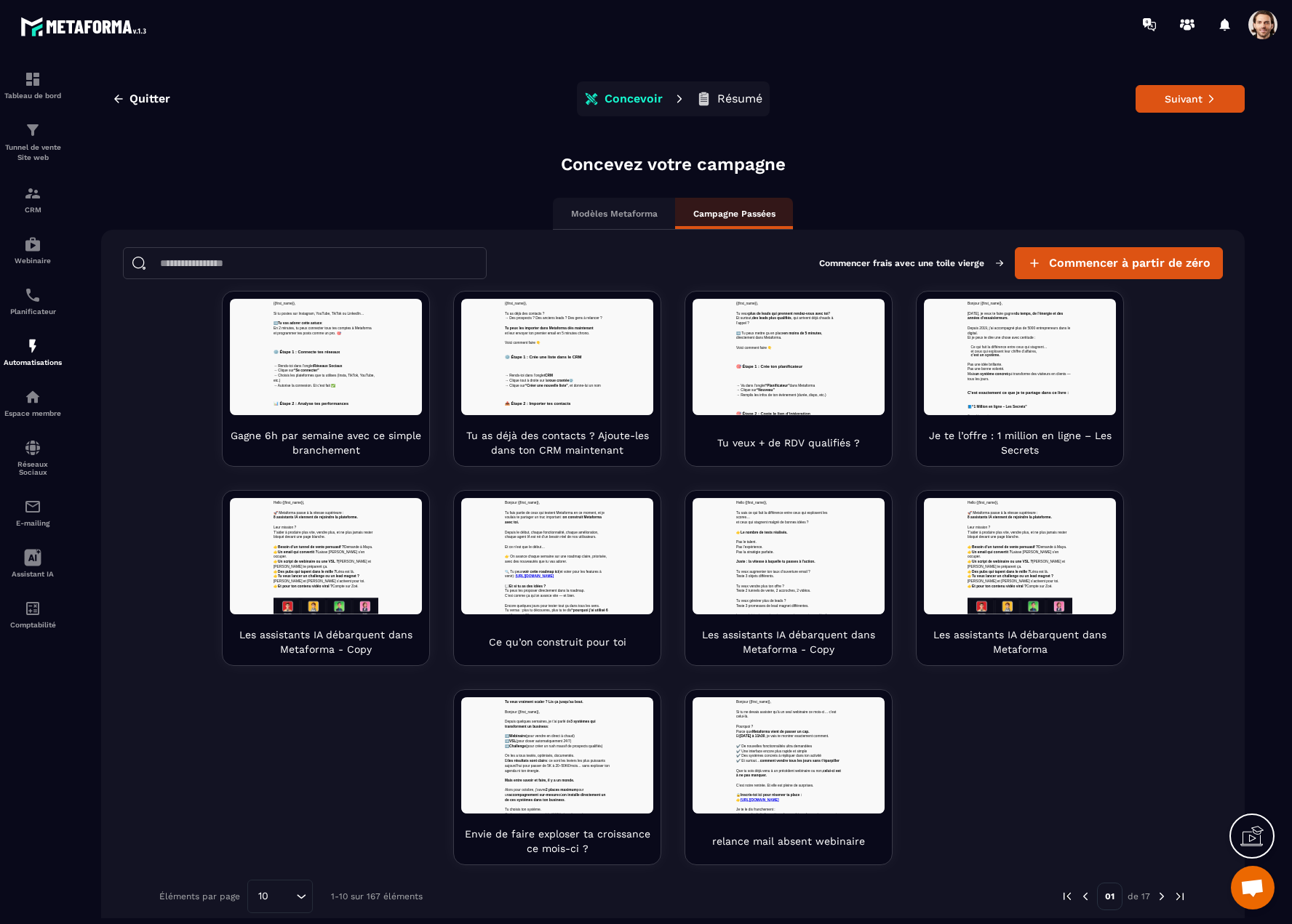
scroll to position [12, 0]
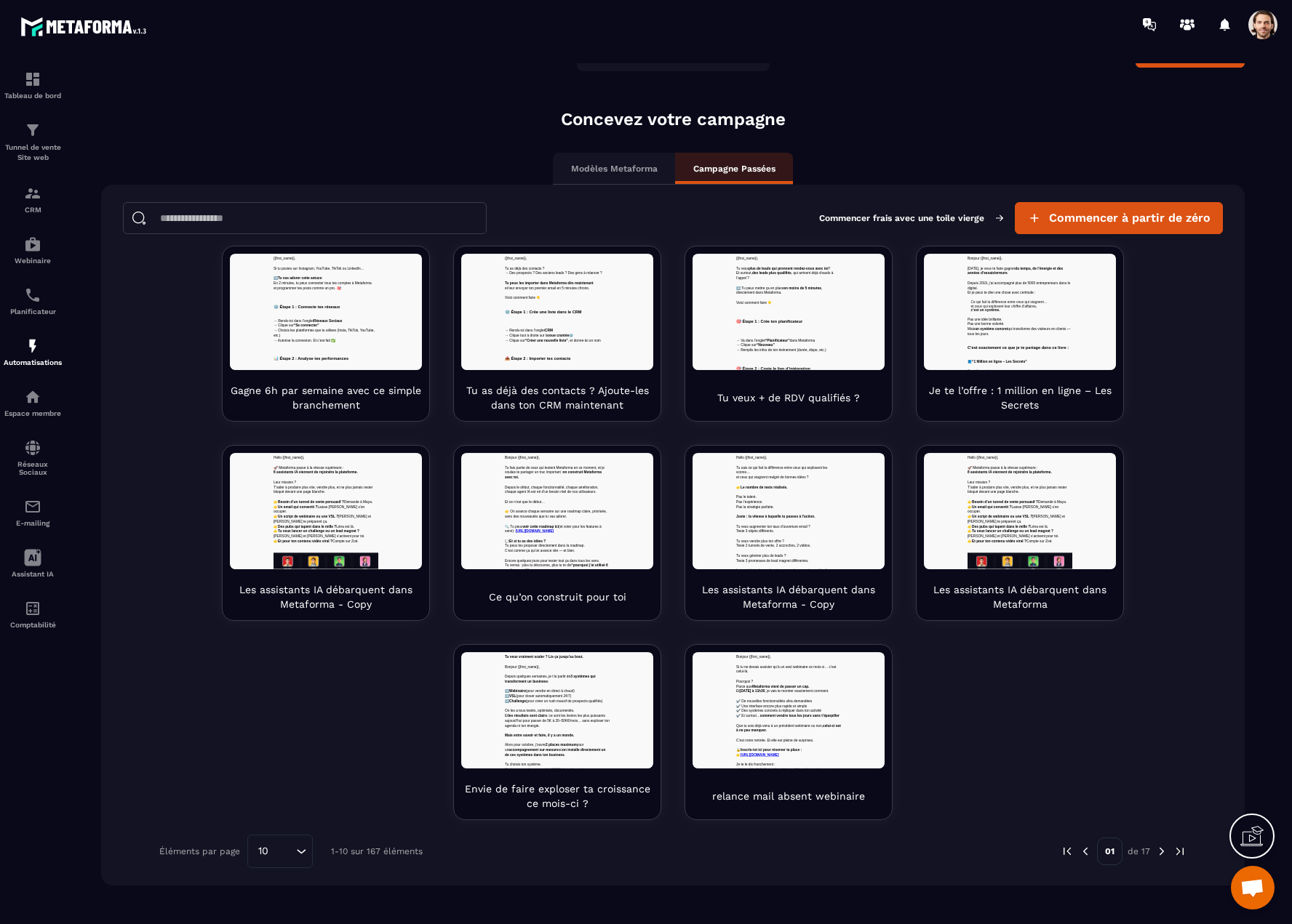
click at [1155, 856] on img at bounding box center [1161, 851] width 13 height 13
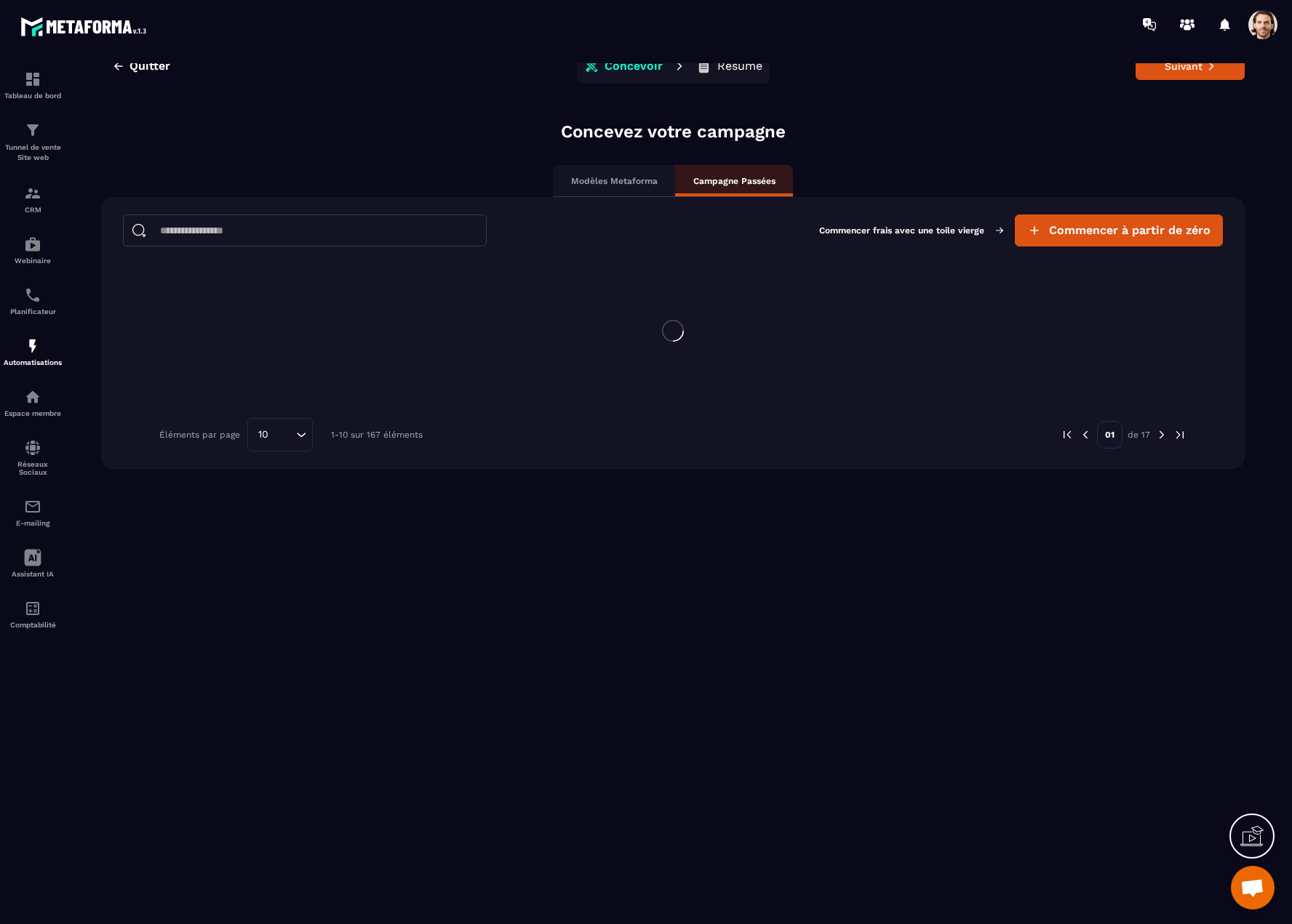
scroll to position [0, 0]
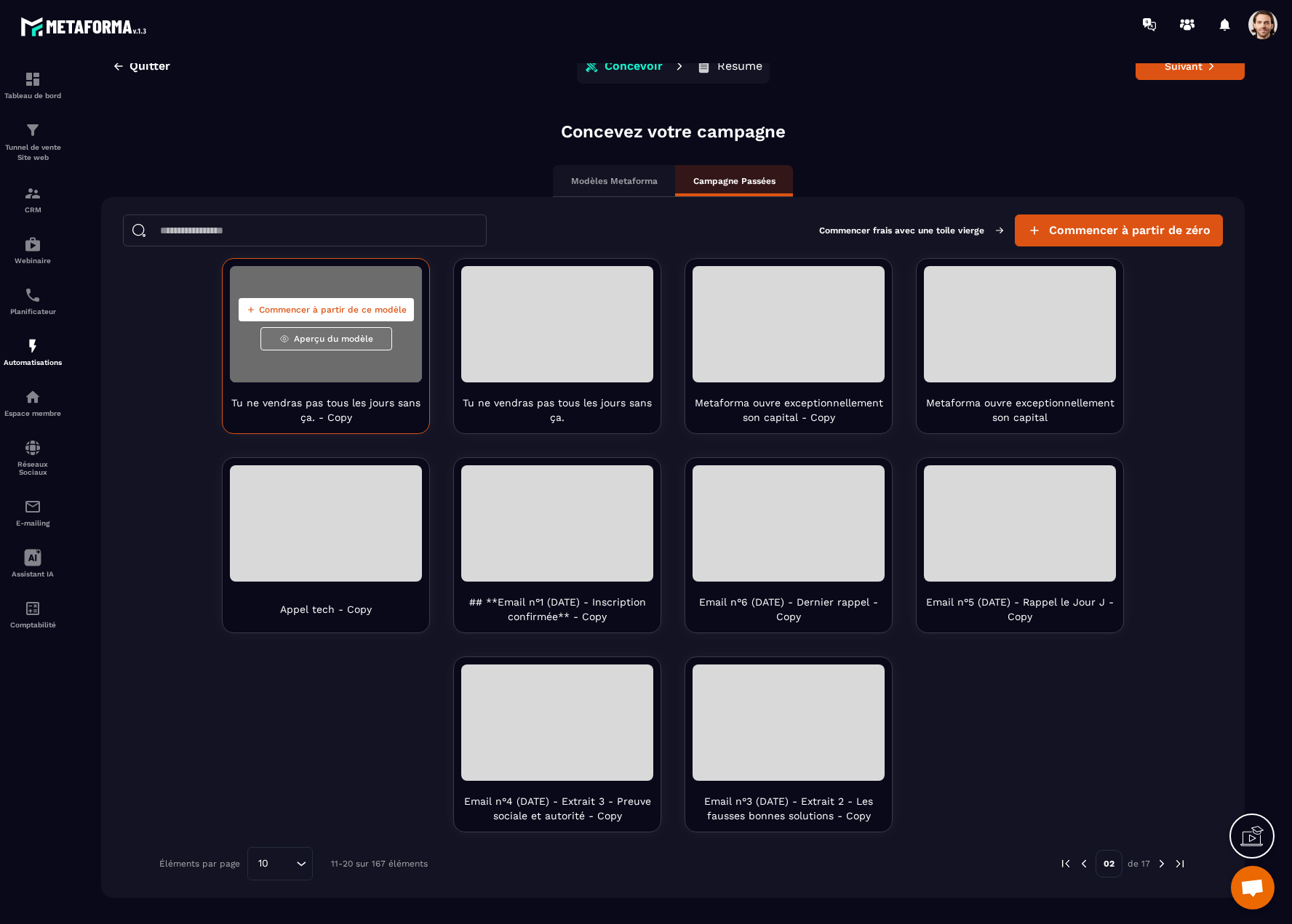
click at [337, 338] on span "Aperçu du modèle" at bounding box center [334, 338] width 79 height 11
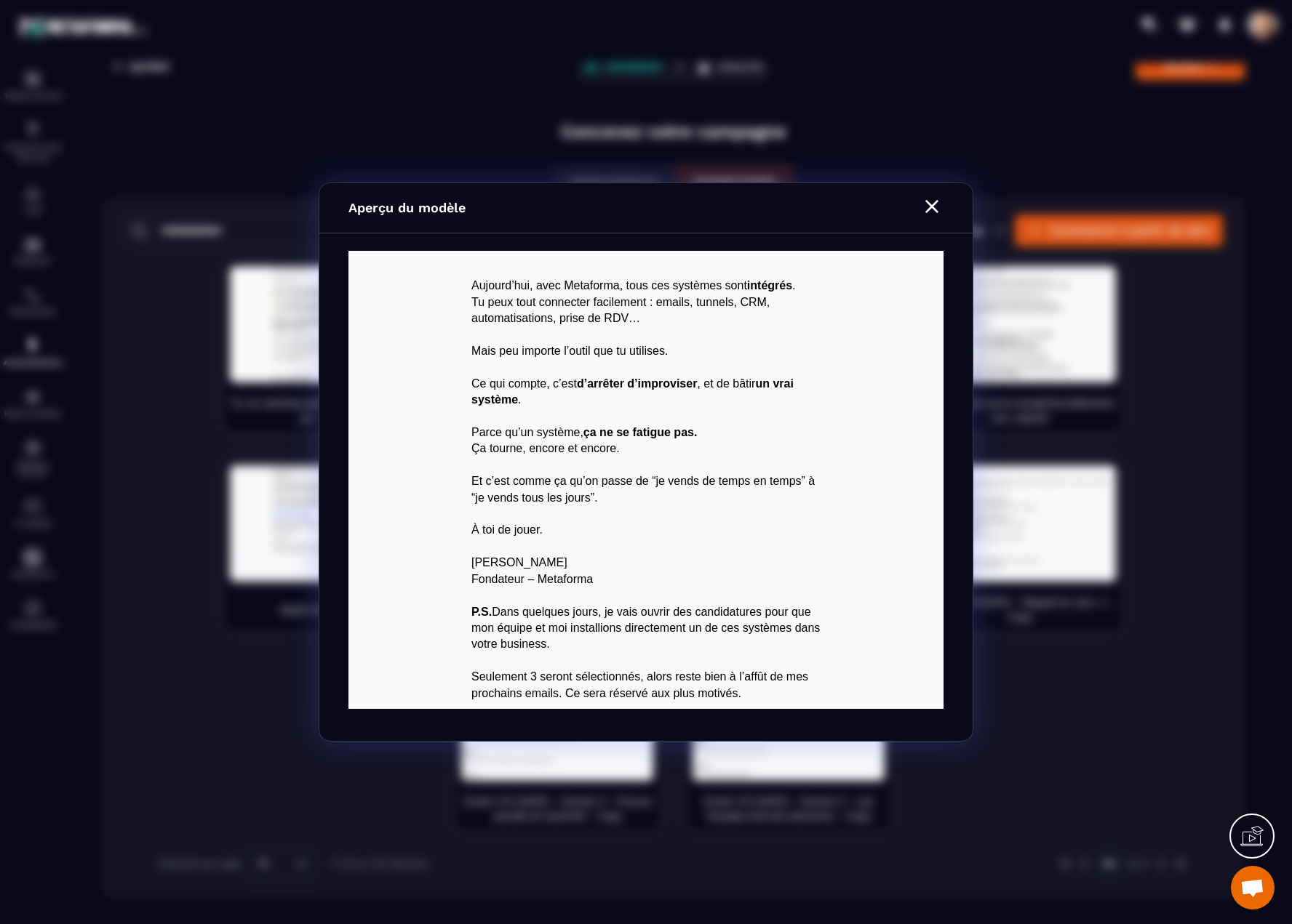
click at [925, 207] on icon "Modal window" at bounding box center [932, 206] width 23 height 23
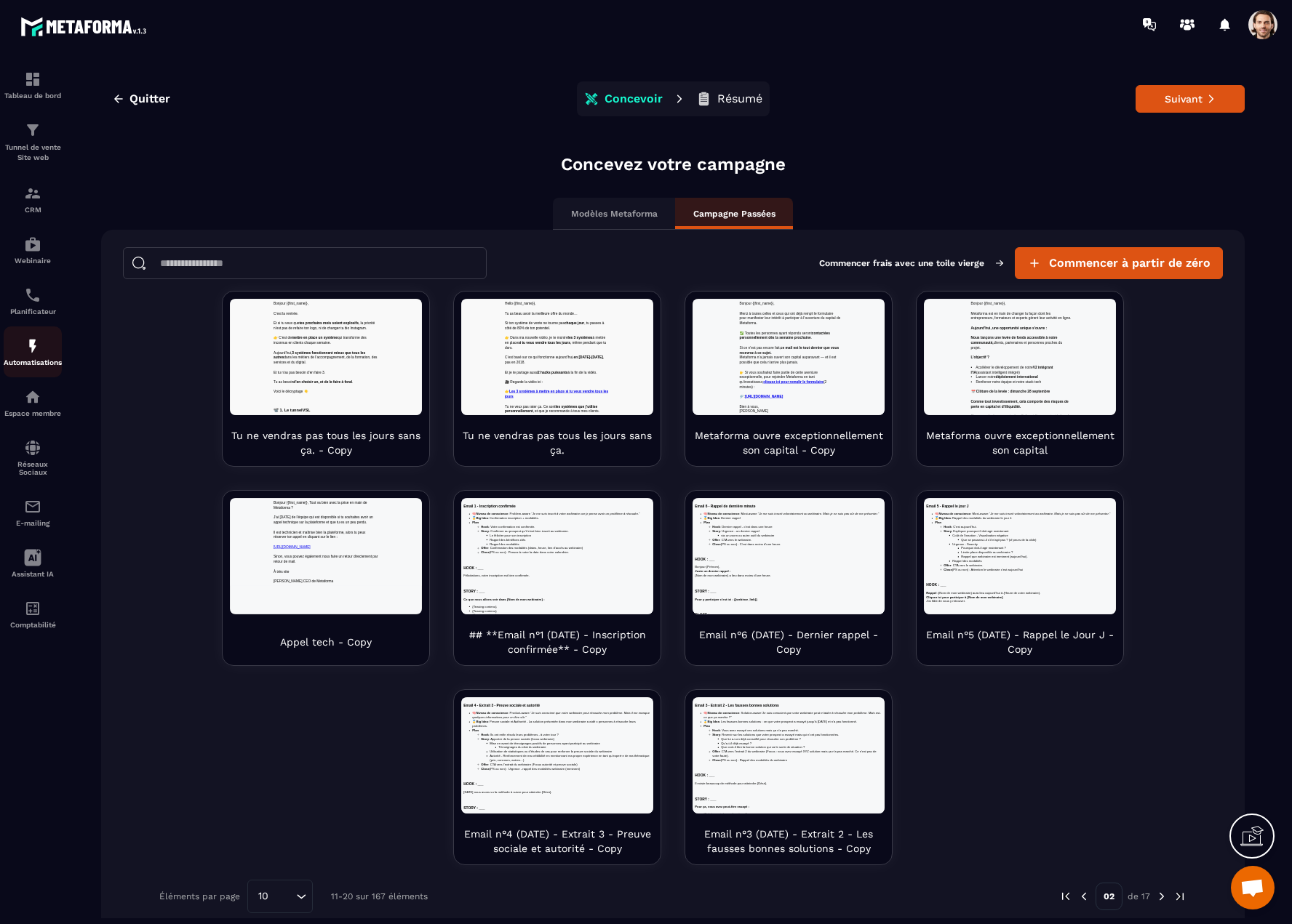
click at [35, 352] on img at bounding box center [33, 346] width 18 height 18
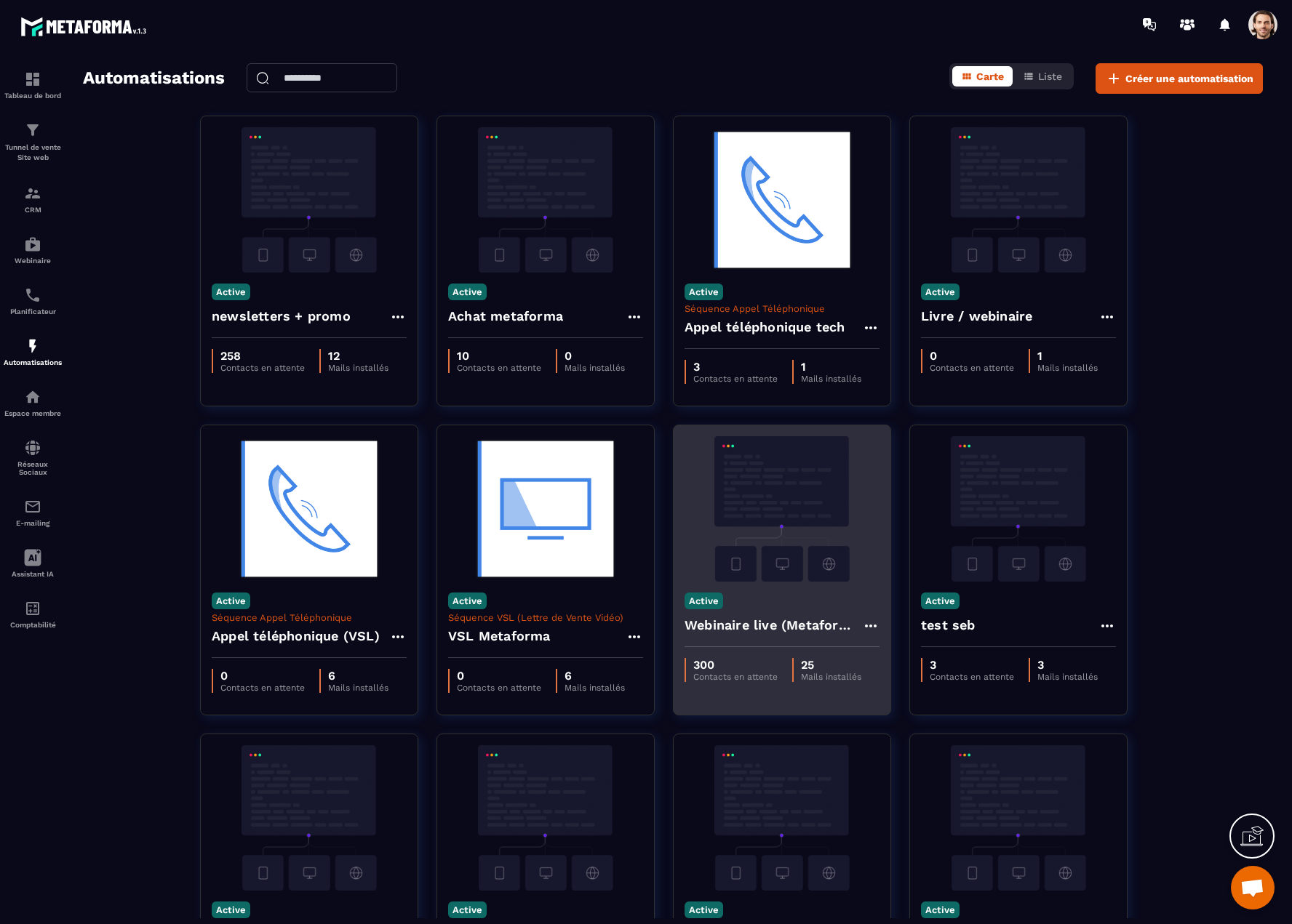
click at [775, 504] on img at bounding box center [782, 508] width 195 height 145
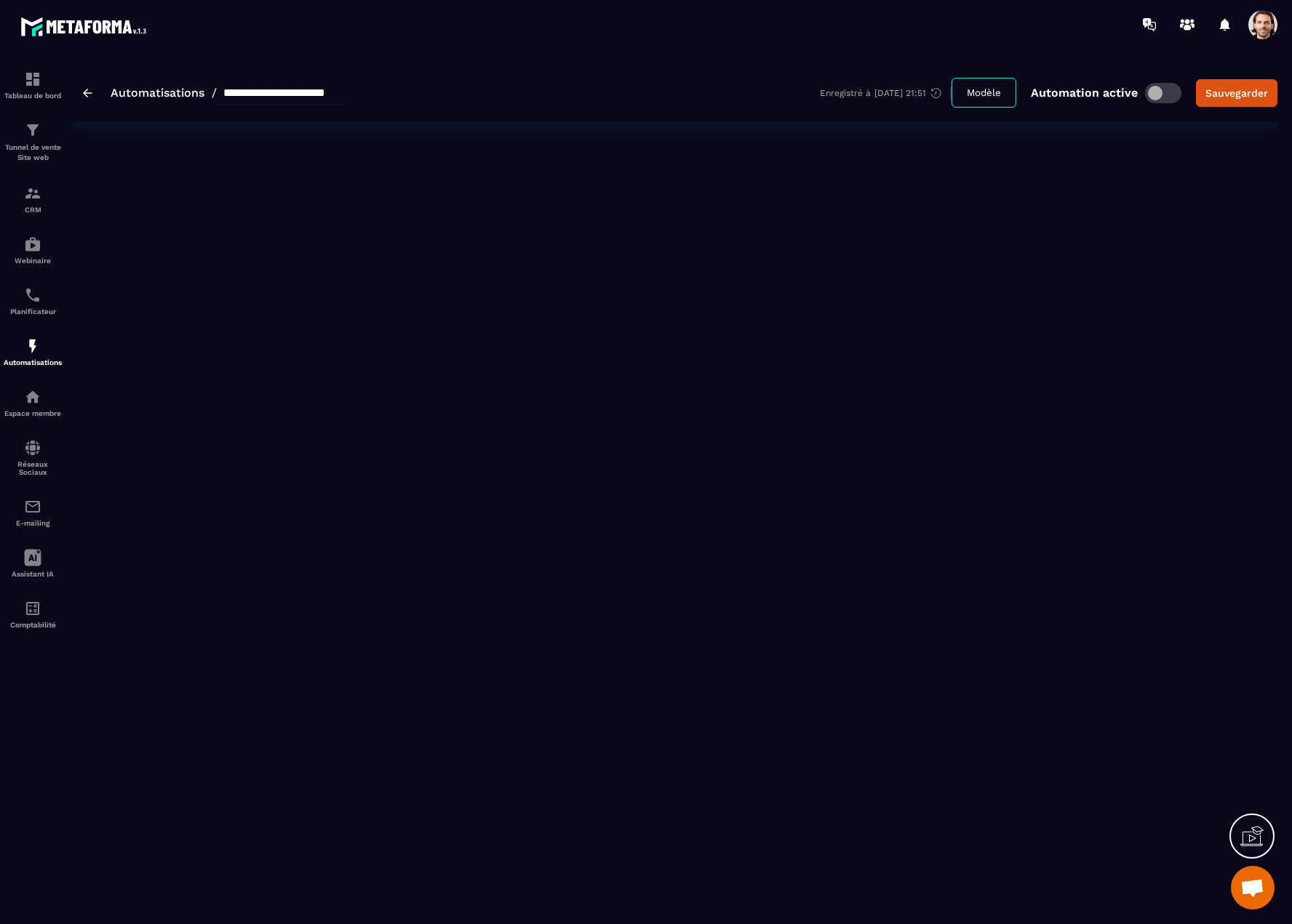
type input "**********"
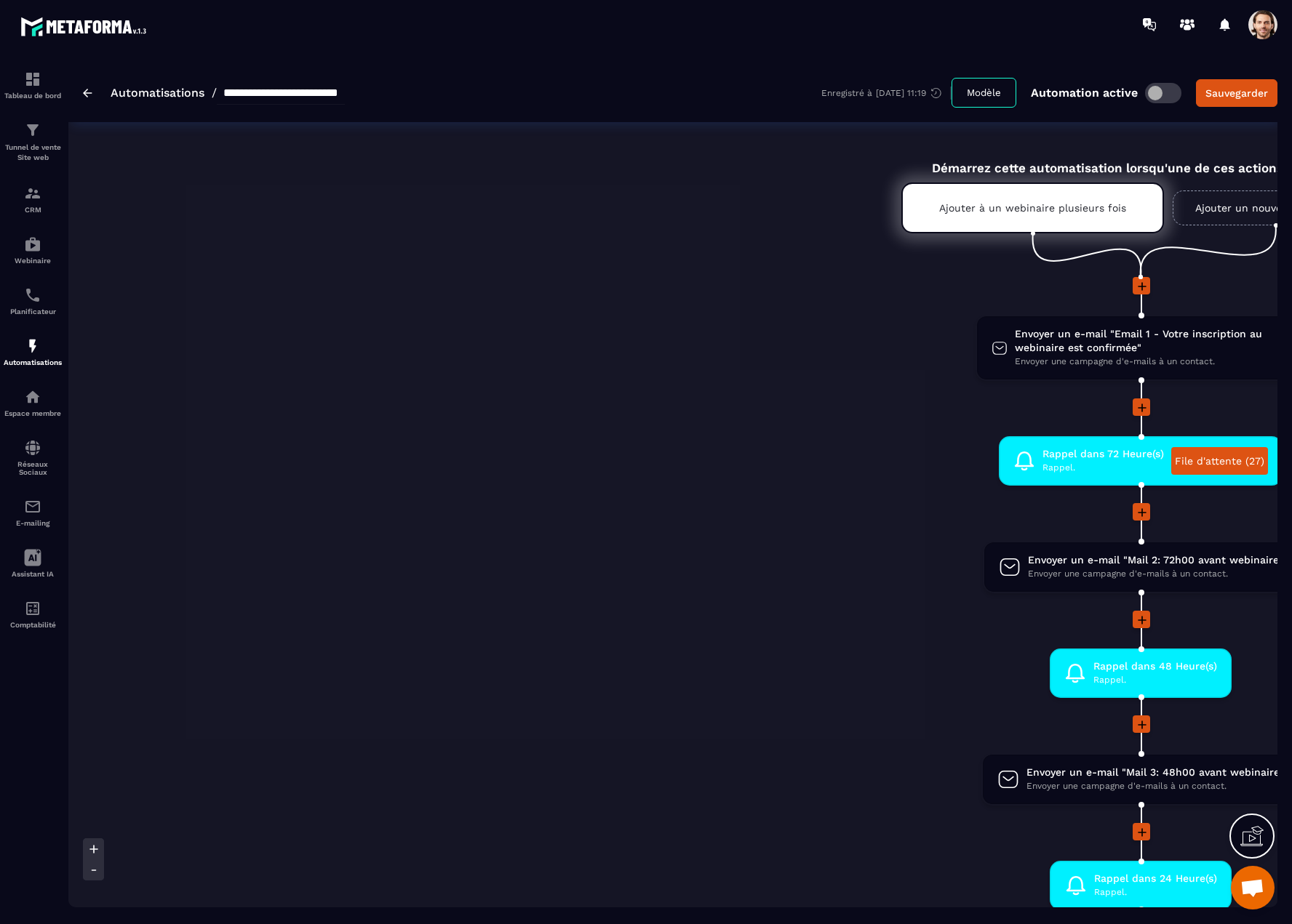
click at [1260, 30] on span at bounding box center [1263, 25] width 29 height 29
